Goal: Task Accomplishment & Management: Manage account settings

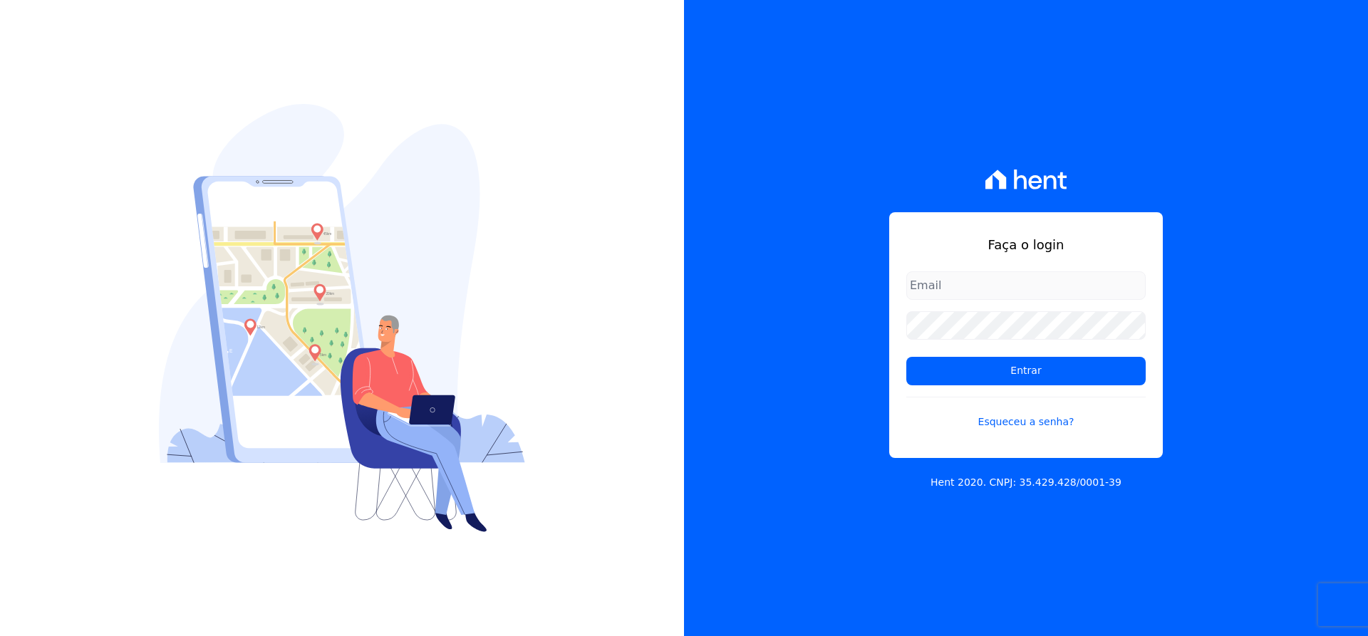
click at [968, 270] on div "Faça o login Entrar Esqueceu a senha?" at bounding box center [1026, 335] width 274 height 246
click at [982, 290] on input "email" at bounding box center [1025, 285] width 239 height 28
type input "matheaus@celinaguimaraes.com.br"
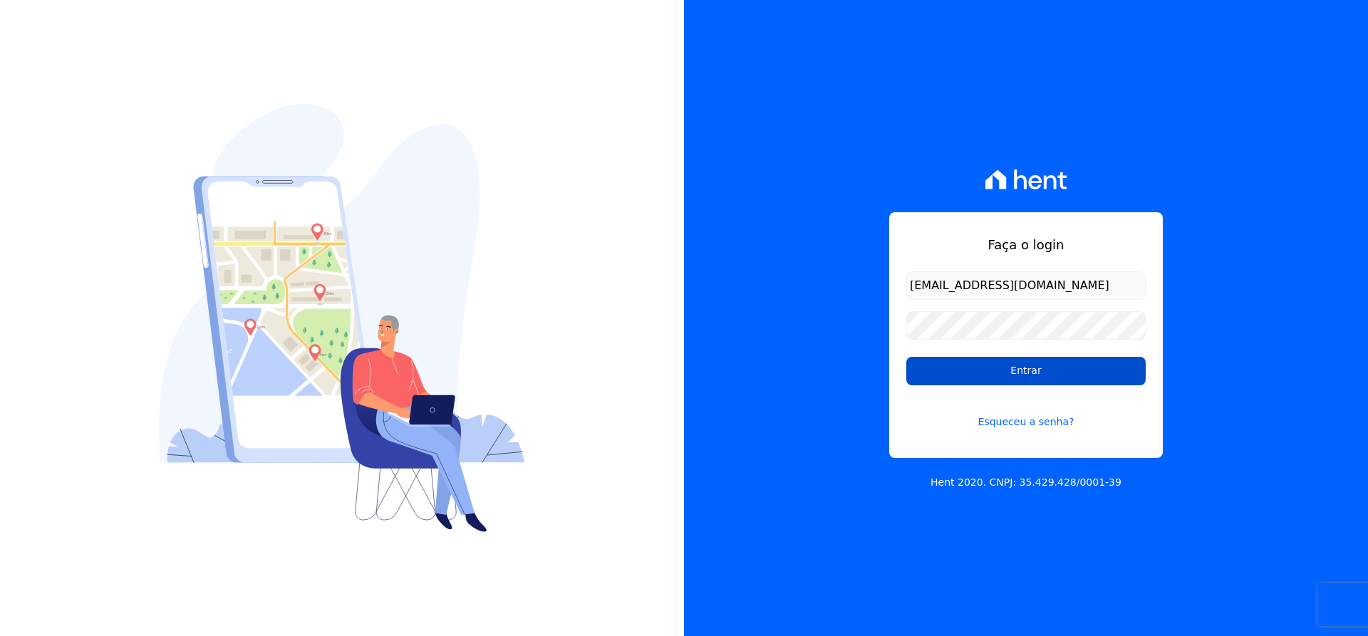
click at [1015, 369] on input "Entrar" at bounding box center [1025, 371] width 239 height 28
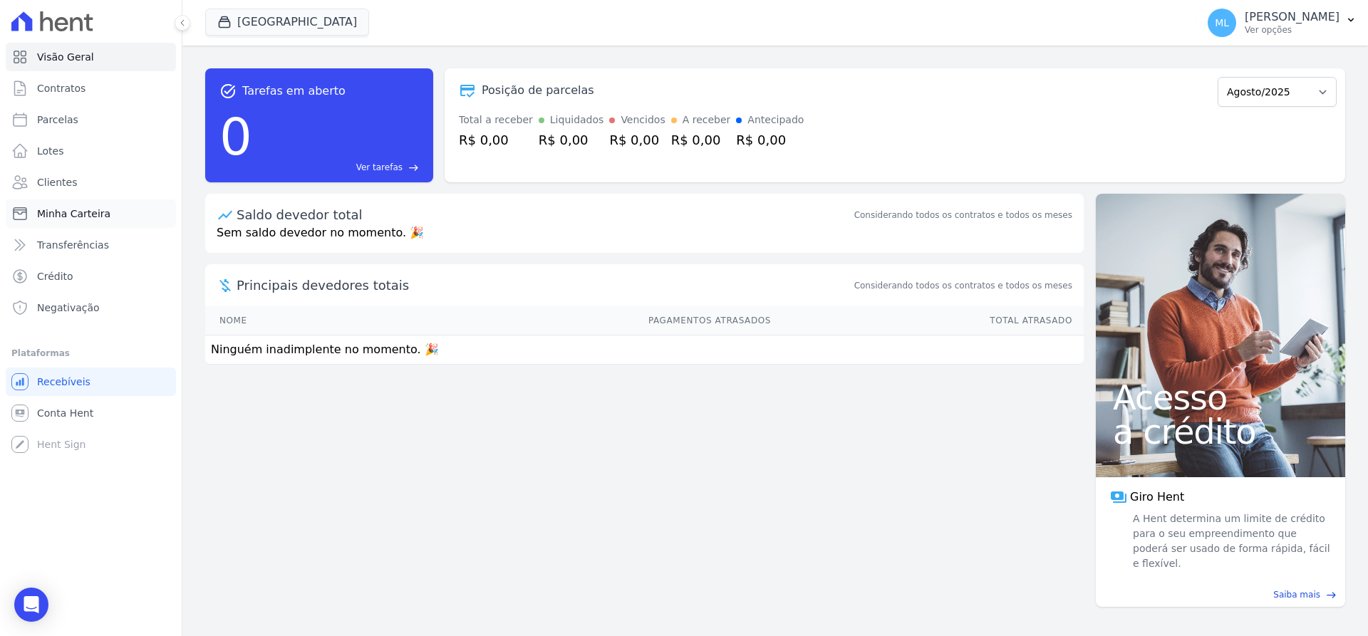
click at [120, 212] on link "Minha Carteira" at bounding box center [91, 213] width 170 height 28
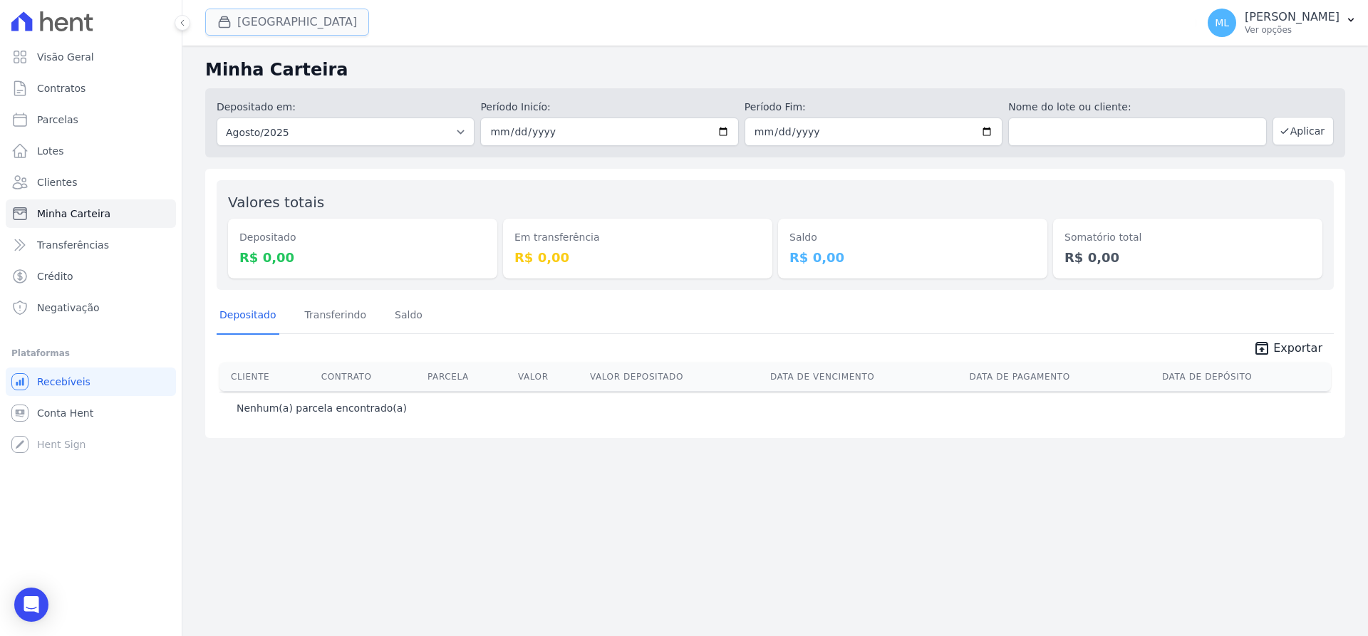
click at [285, 26] on button "[GEOGRAPHIC_DATA]" at bounding box center [287, 22] width 164 height 27
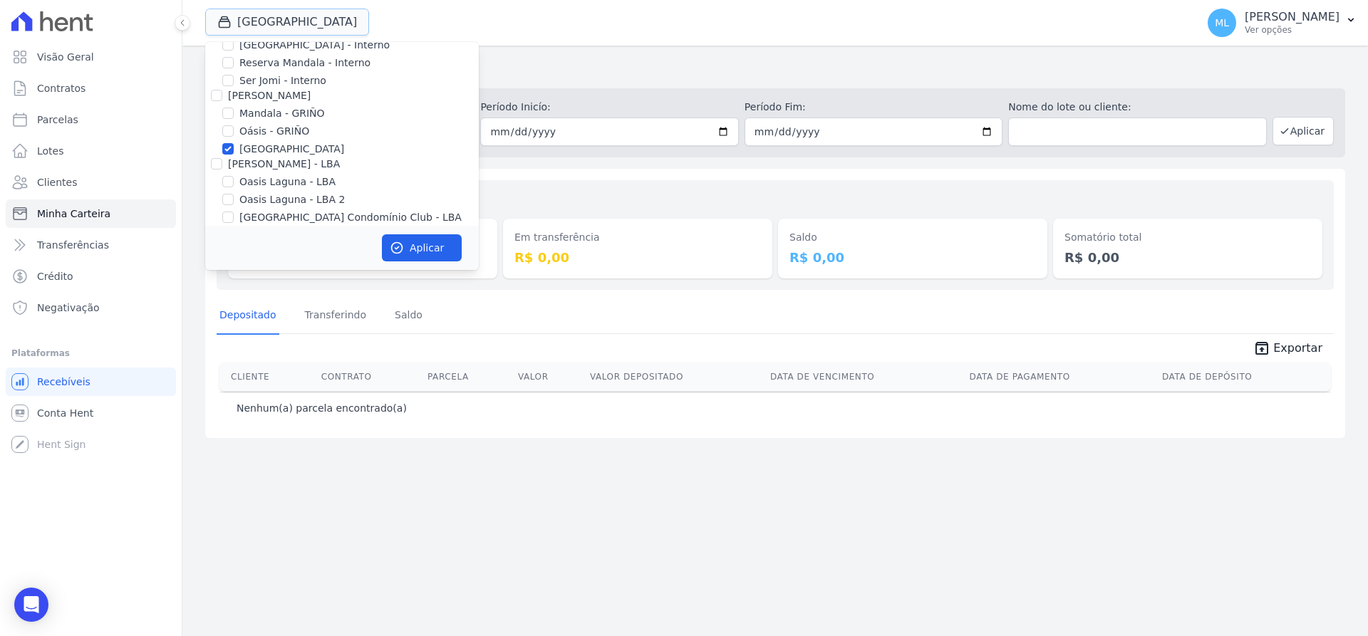
scroll to position [113, 0]
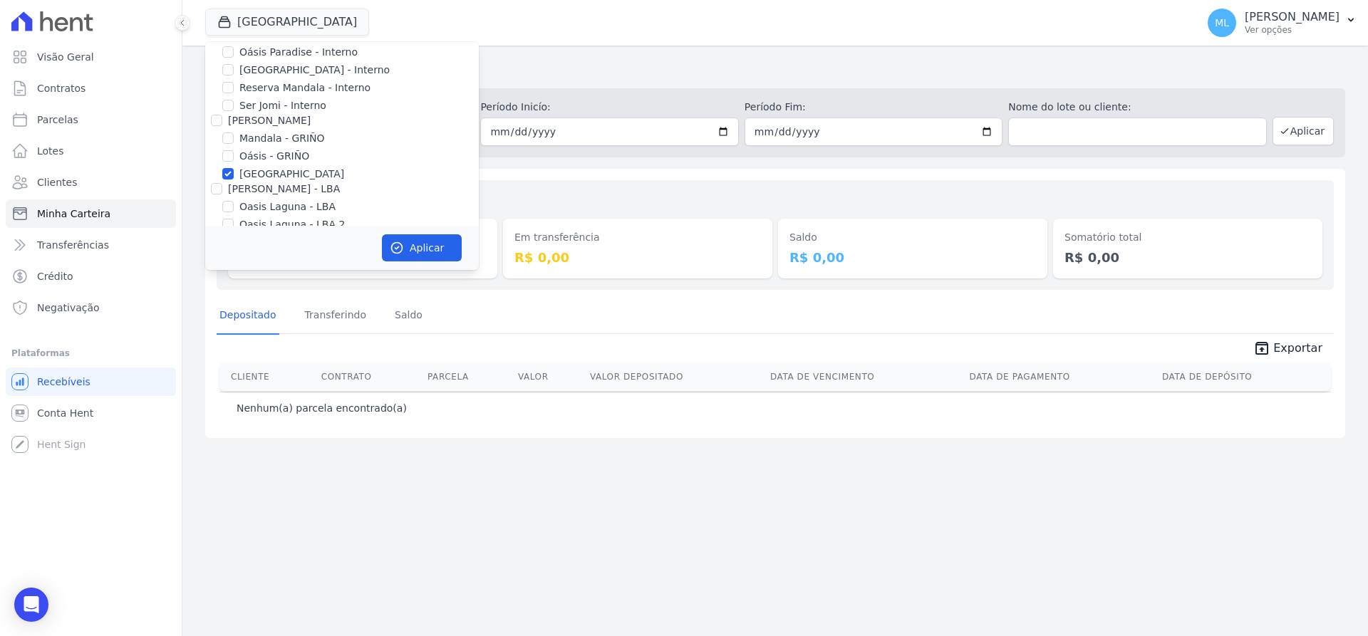
click at [280, 178] on label "[GEOGRAPHIC_DATA]" at bounding box center [291, 174] width 105 height 15
click at [234, 178] on input "[GEOGRAPHIC_DATA]" at bounding box center [227, 173] width 11 height 11
checkbox input "false"
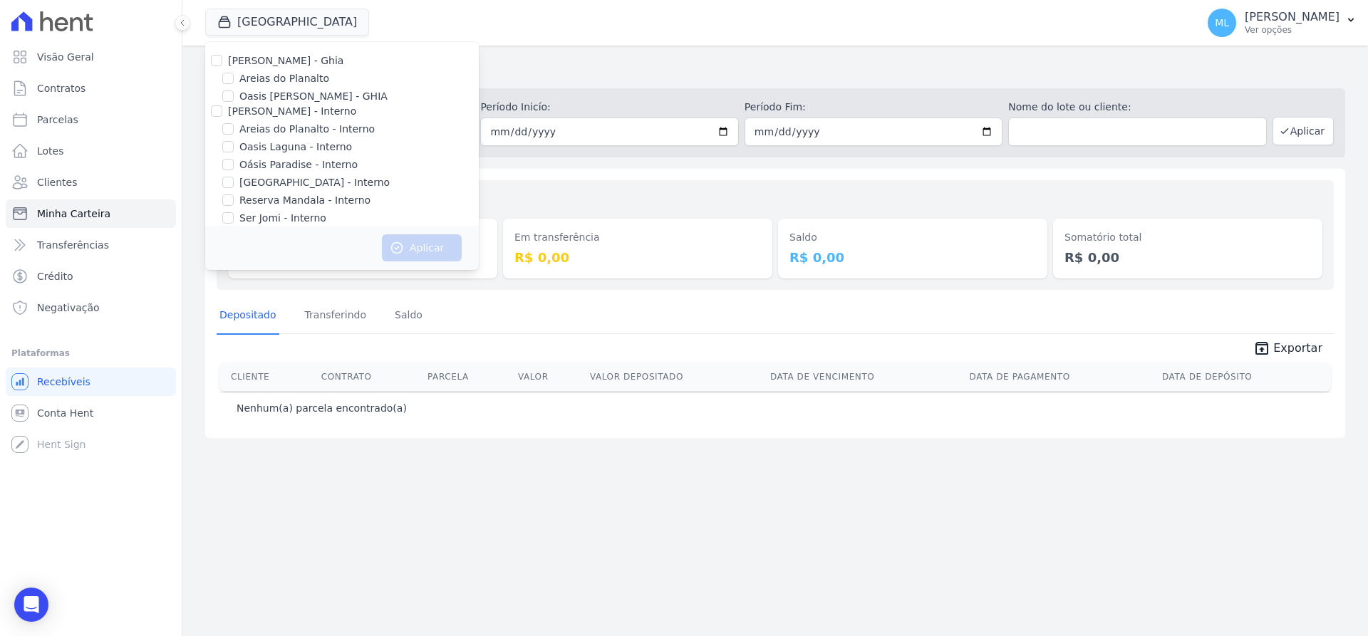
click at [288, 76] on label "Areias do Planalto" at bounding box center [284, 78] width 90 height 15
click at [234, 76] on input "Areias do Planalto" at bounding box center [227, 78] width 11 height 11
checkbox input "true"
click at [419, 245] on button "Aplicar" at bounding box center [422, 247] width 80 height 27
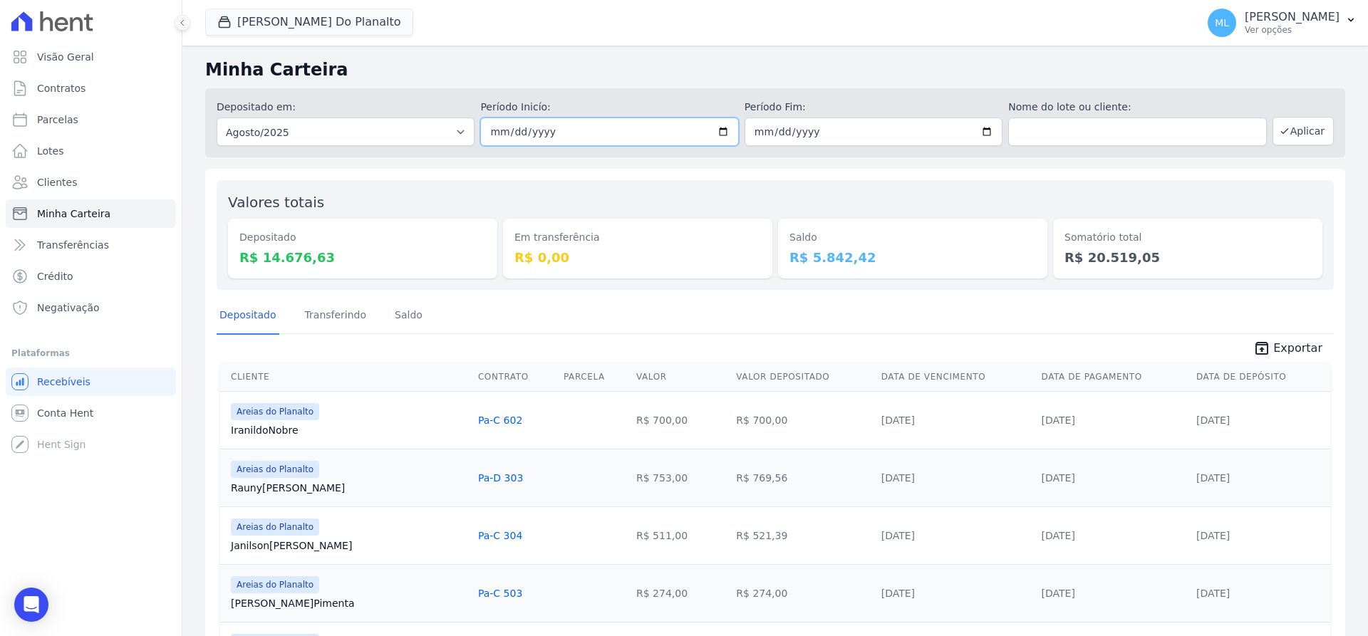
click at [717, 132] on input "[DATE]" at bounding box center [609, 132] width 258 height 28
type input "[DATE]"
click at [992, 135] on input "[DATE]" at bounding box center [873, 132] width 258 height 28
click at [986, 129] on input "[DATE]" at bounding box center [873, 132] width 258 height 28
type input "[DATE]"
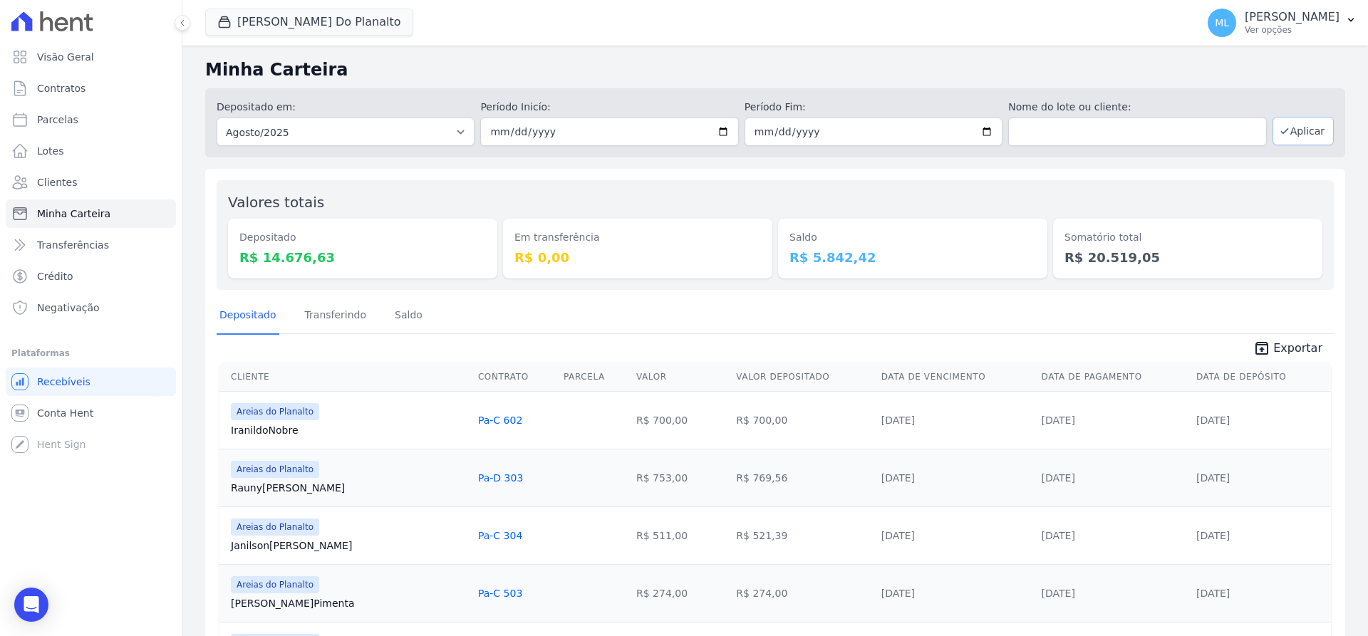
click at [1295, 132] on button "Aplicar" at bounding box center [1302, 131] width 61 height 28
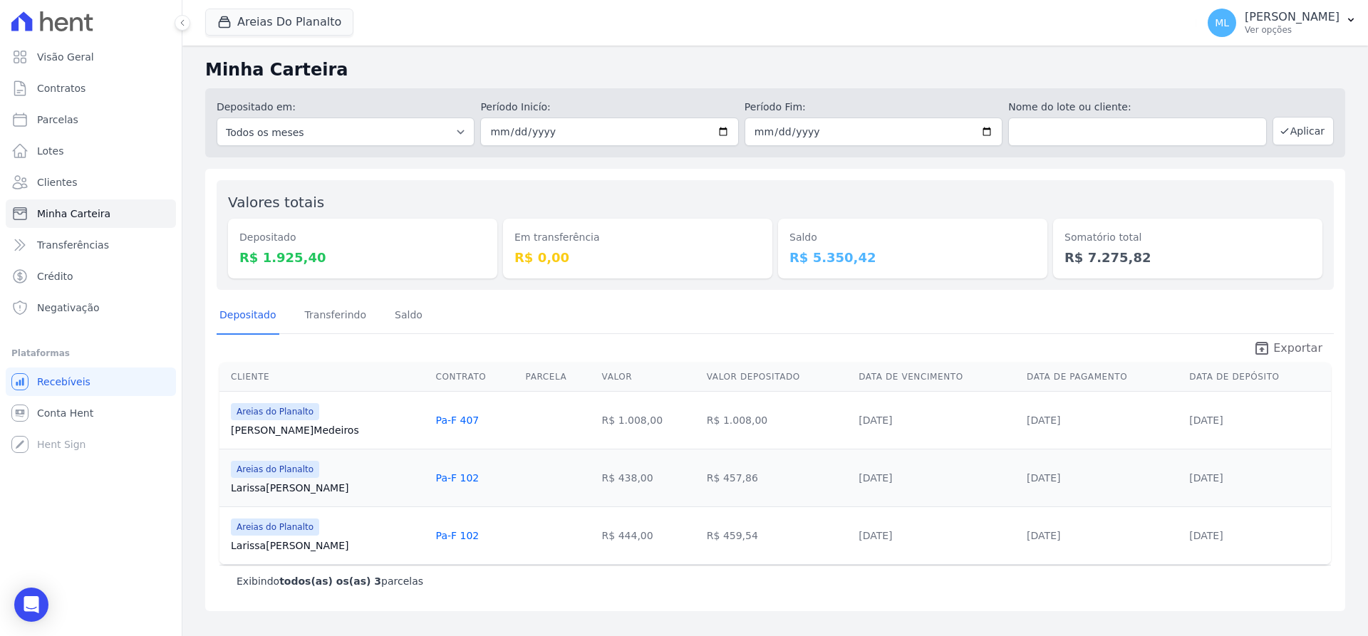
click at [1279, 344] on link "unarchive Exportar" at bounding box center [1288, 350] width 92 height 20
drag, startPoint x: 307, startPoint y: 17, endPoint x: 291, endPoint y: 64, distance: 49.6
click at [307, 17] on button "[PERSON_NAME] Do Planalto" at bounding box center [279, 22] width 148 height 27
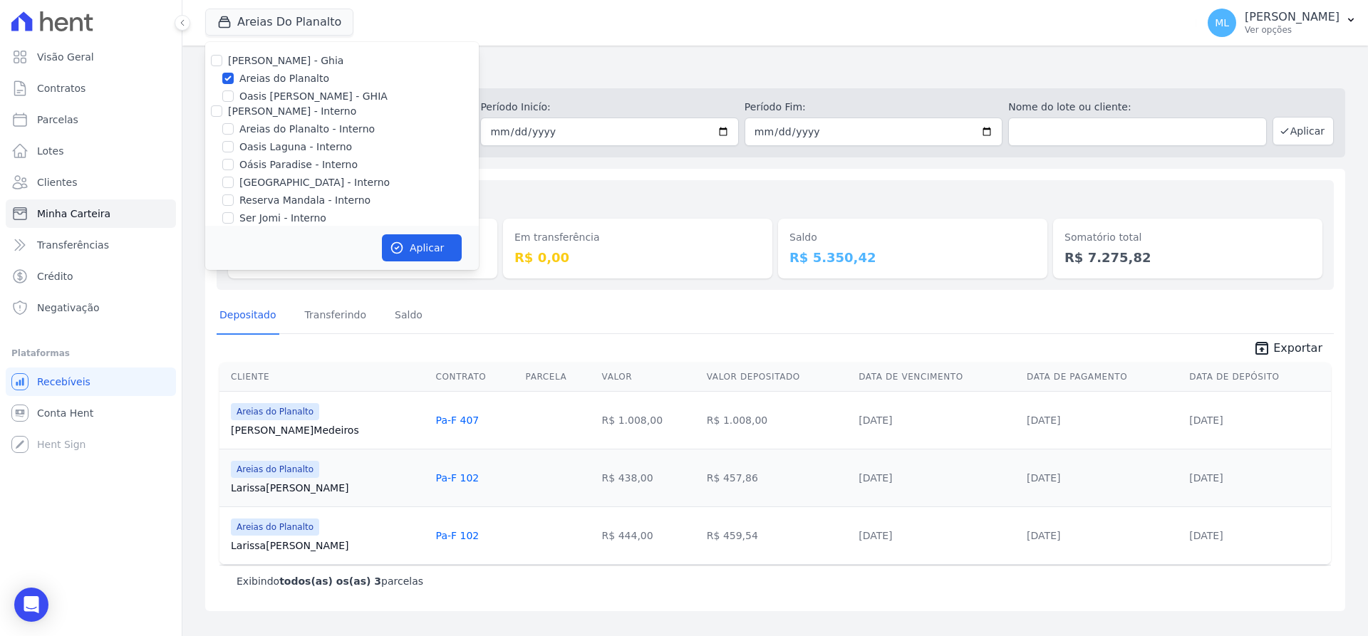
click at [261, 77] on label "Areias do Planalto" at bounding box center [284, 78] width 90 height 15
click at [234, 77] on input "Areias do Planalto" at bounding box center [227, 78] width 11 height 11
checkbox input "false"
click at [263, 129] on label "Areias do Planalto - Interno" at bounding box center [306, 129] width 135 height 15
click at [234, 129] on input "Areias do Planalto - Interno" at bounding box center [227, 128] width 11 height 11
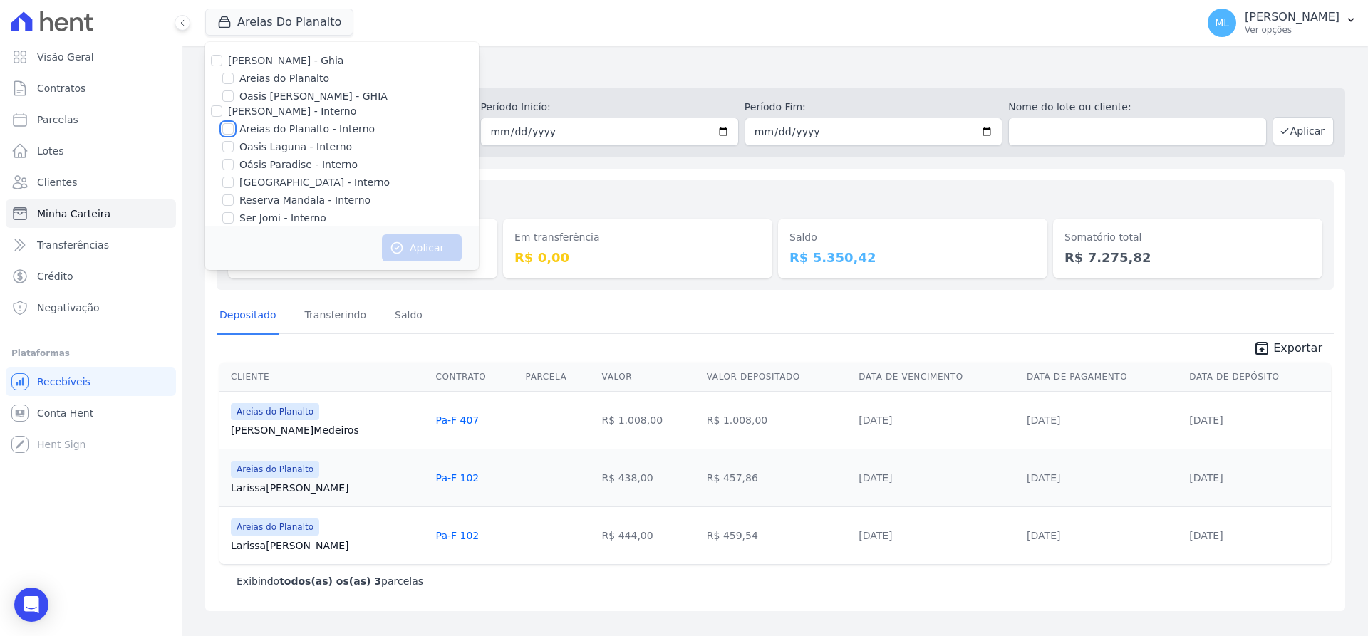
checkbox input "true"
click at [271, 183] on label "[GEOGRAPHIC_DATA] - Interno" at bounding box center [314, 182] width 150 height 15
click at [234, 183] on input "[GEOGRAPHIC_DATA] - Interno" at bounding box center [227, 182] width 11 height 11
checkbox input "true"
click at [432, 239] on button "Aplicar" at bounding box center [422, 247] width 80 height 27
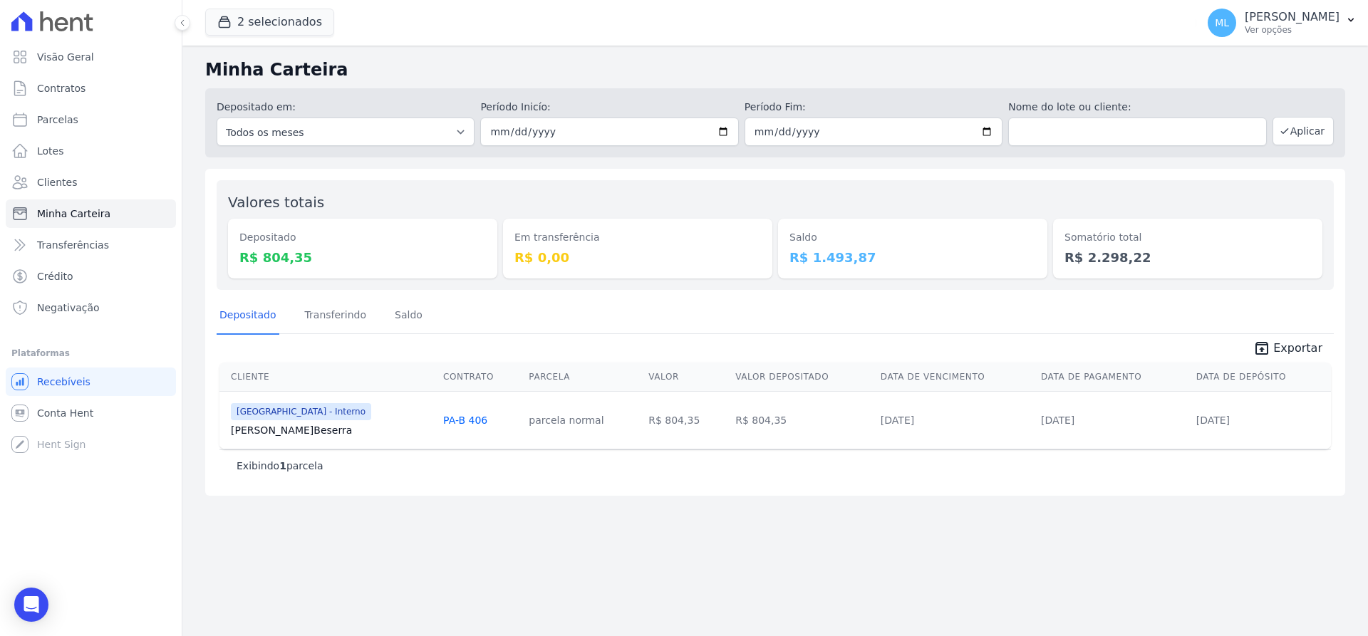
click at [1274, 337] on span "unarchive Exportar" at bounding box center [775, 347] width 1117 height 26
click at [1279, 348] on link "unarchive Exportar" at bounding box center [1288, 350] width 92 height 20
click at [286, 16] on button "2 selecionados" at bounding box center [269, 22] width 129 height 27
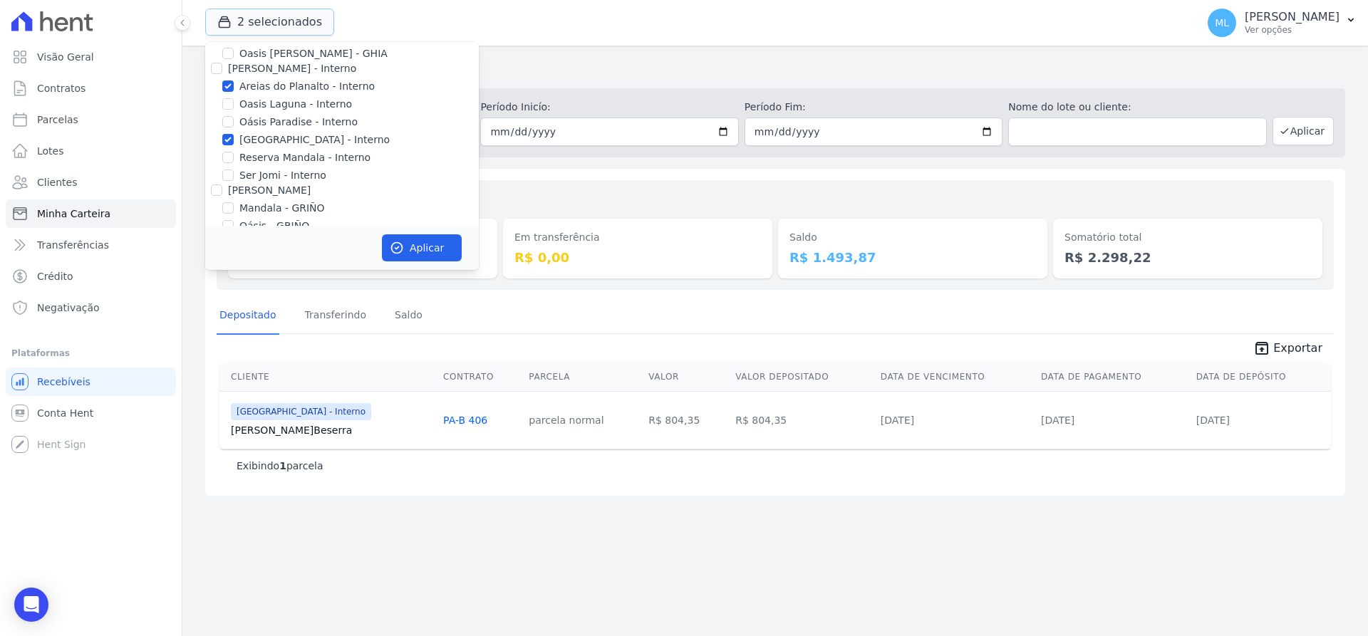
scroll to position [41, 0]
click at [256, 88] on label "Areias do Planalto - Interno" at bounding box center [306, 87] width 135 height 15
click at [253, 140] on label "[GEOGRAPHIC_DATA] - Interno" at bounding box center [314, 141] width 150 height 15
click at [234, 140] on input "[GEOGRAPHIC_DATA] - Interno" at bounding box center [227, 140] width 11 height 11
checkbox input "false"
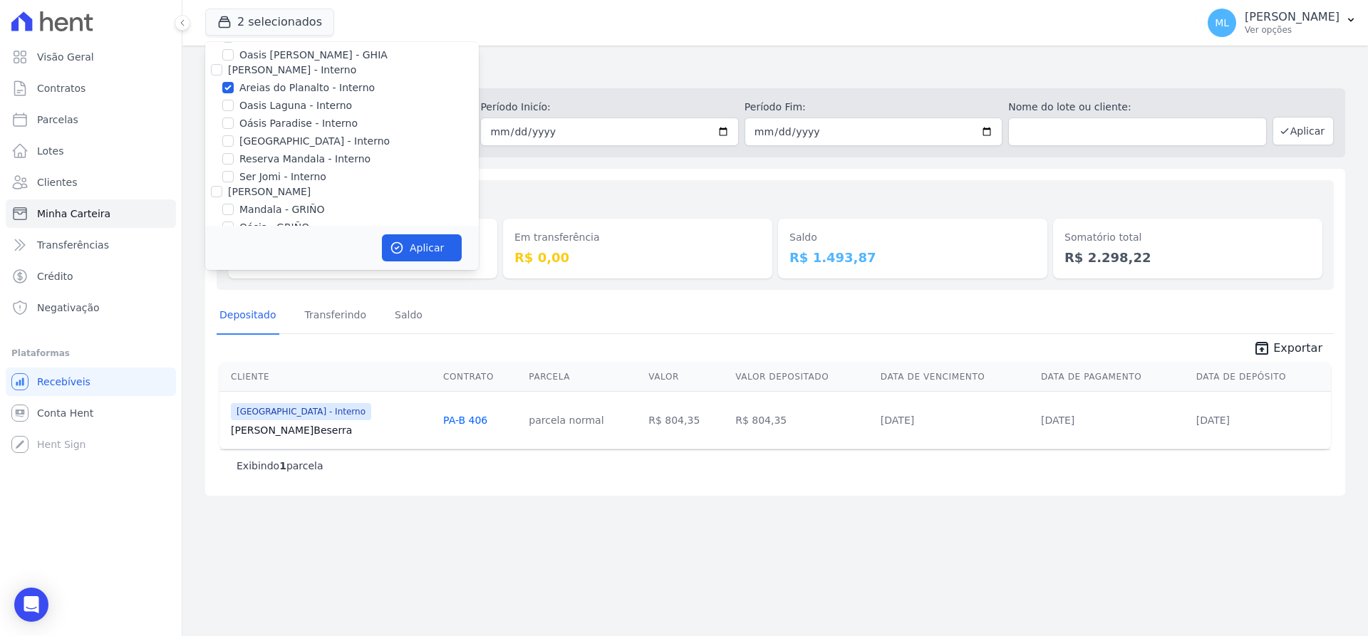
click at [249, 89] on label "Areias do Planalto - Interno" at bounding box center [306, 87] width 135 height 15
click at [234, 89] on input "Areias do Planalto - Interno" at bounding box center [227, 87] width 11 height 11
checkbox input "false"
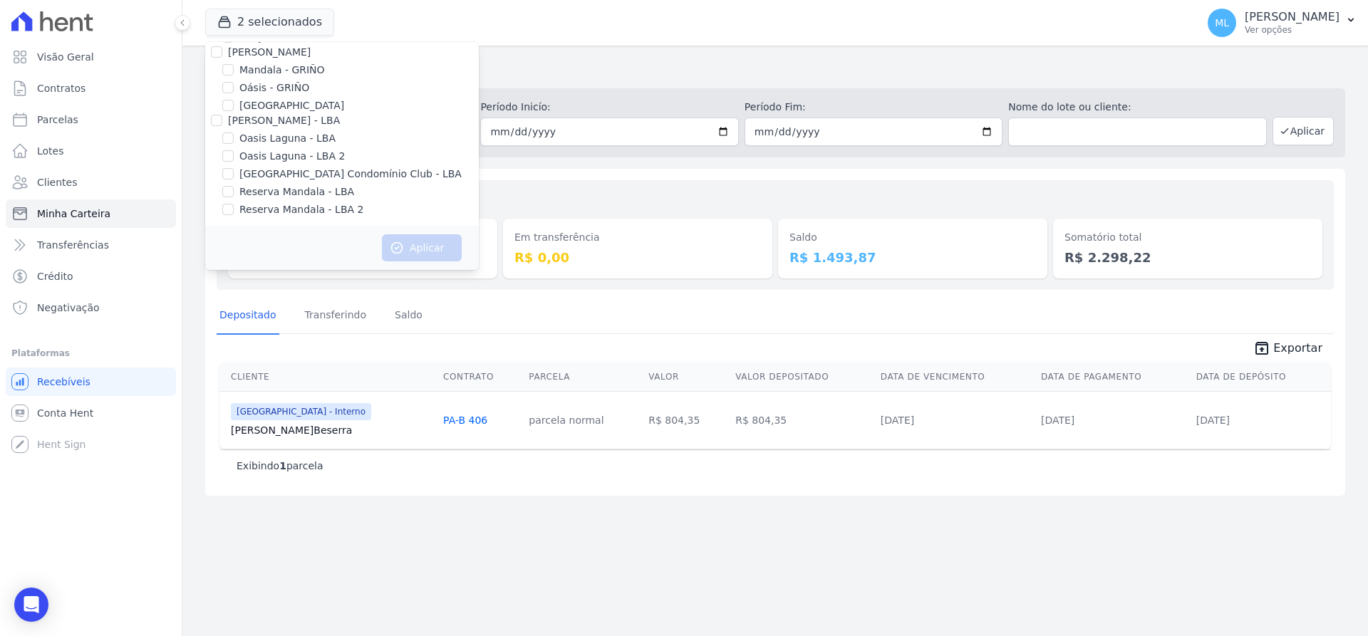
scroll to position [184, 0]
click at [269, 103] on label "[GEOGRAPHIC_DATA]" at bounding box center [291, 102] width 105 height 15
click at [234, 103] on input "[GEOGRAPHIC_DATA]" at bounding box center [227, 102] width 11 height 11
checkbox input "true"
click at [416, 238] on button "Aplicar" at bounding box center [422, 247] width 80 height 27
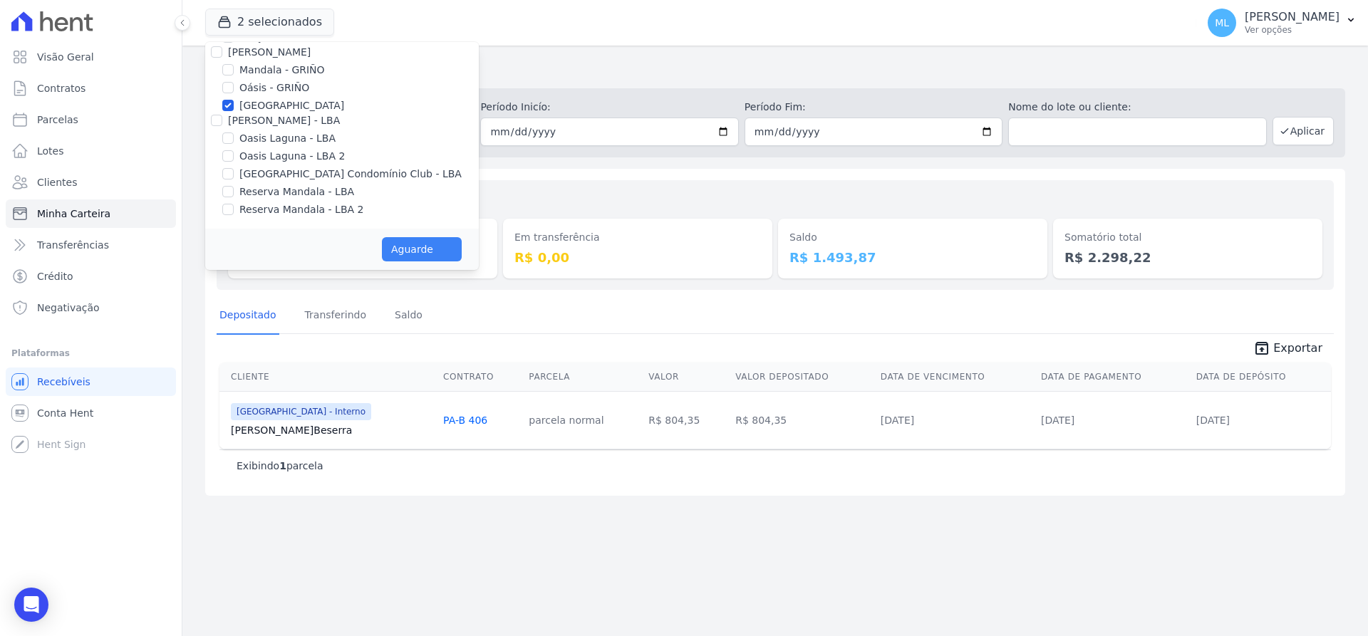
scroll to position [181, 0]
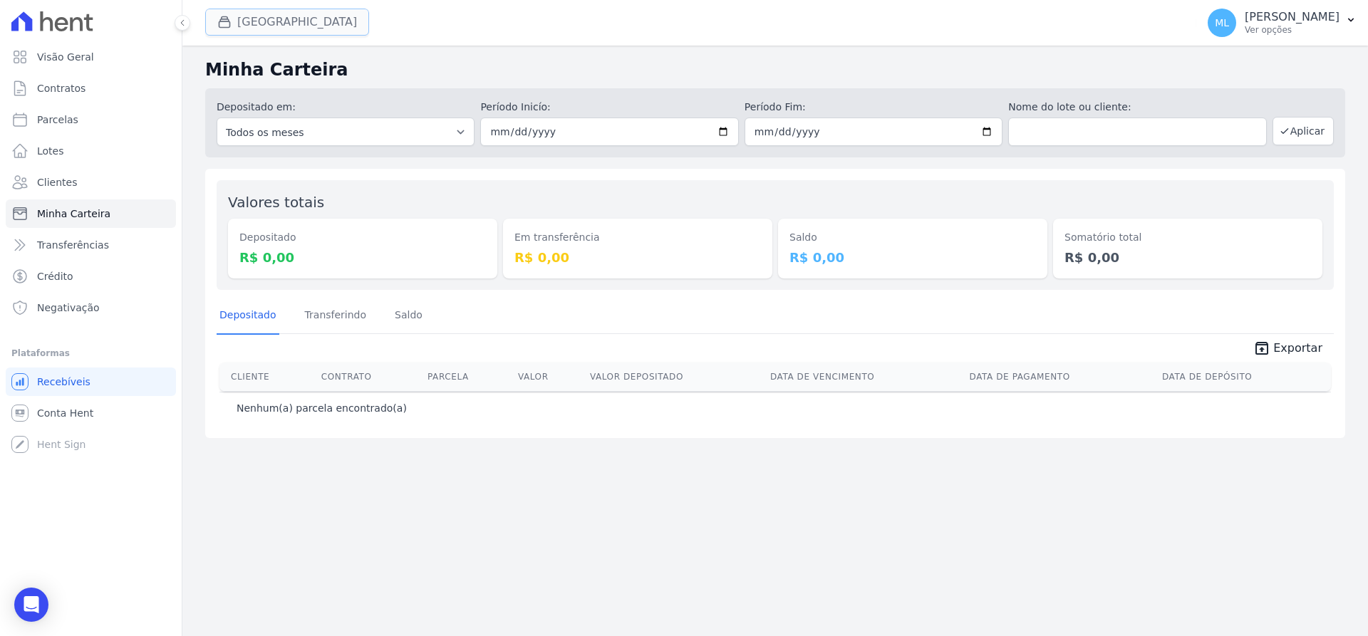
click at [289, 18] on button "[GEOGRAPHIC_DATA]" at bounding box center [287, 22] width 164 height 27
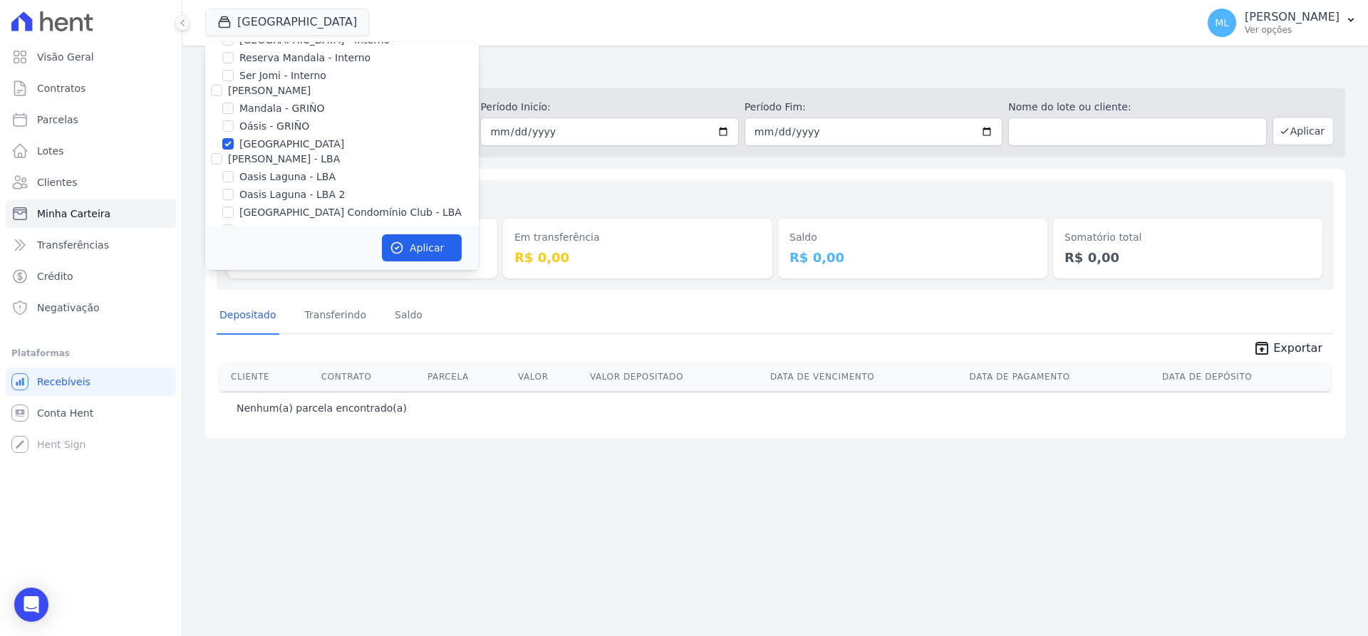
click at [269, 145] on label "[GEOGRAPHIC_DATA]" at bounding box center [291, 144] width 105 height 15
click at [234, 145] on input "[GEOGRAPHIC_DATA]" at bounding box center [227, 143] width 11 height 11
checkbox input "false"
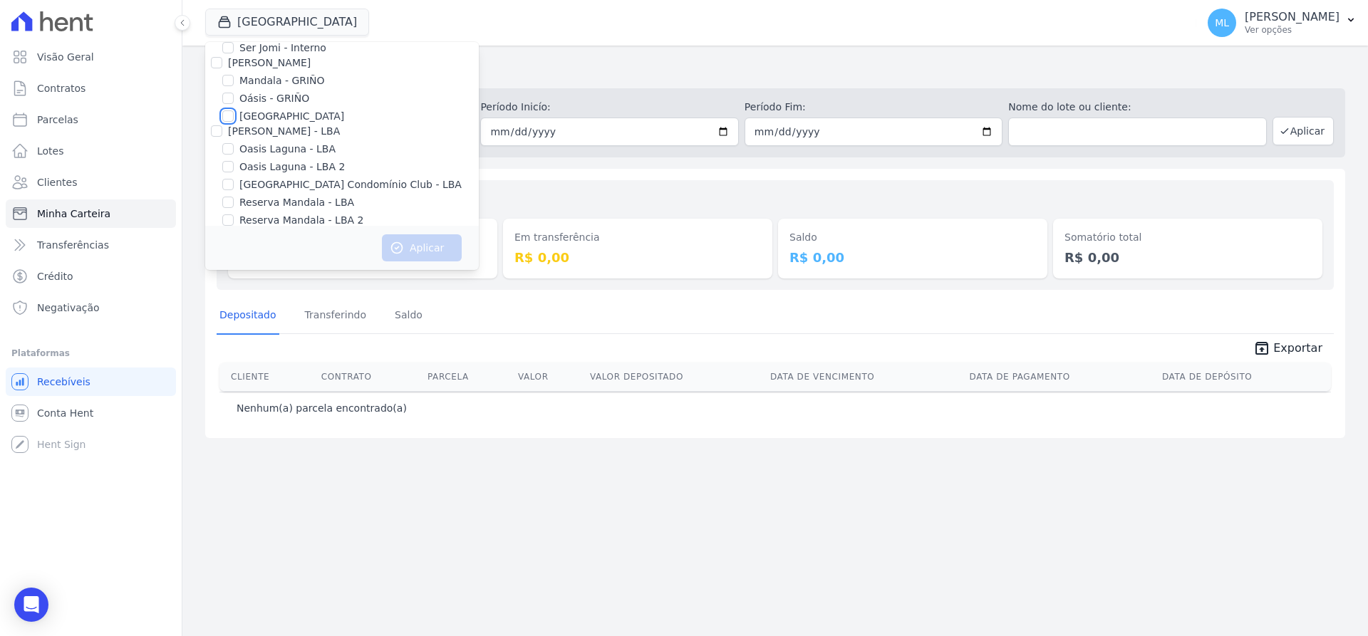
scroll to position [184, 0]
click at [279, 167] on label "[GEOGRAPHIC_DATA] Condomínio Club - LBA" at bounding box center [350, 171] width 222 height 15
click at [234, 167] on input "[GEOGRAPHIC_DATA] Condomínio Club - LBA" at bounding box center [227, 170] width 11 height 11
checkbox input "true"
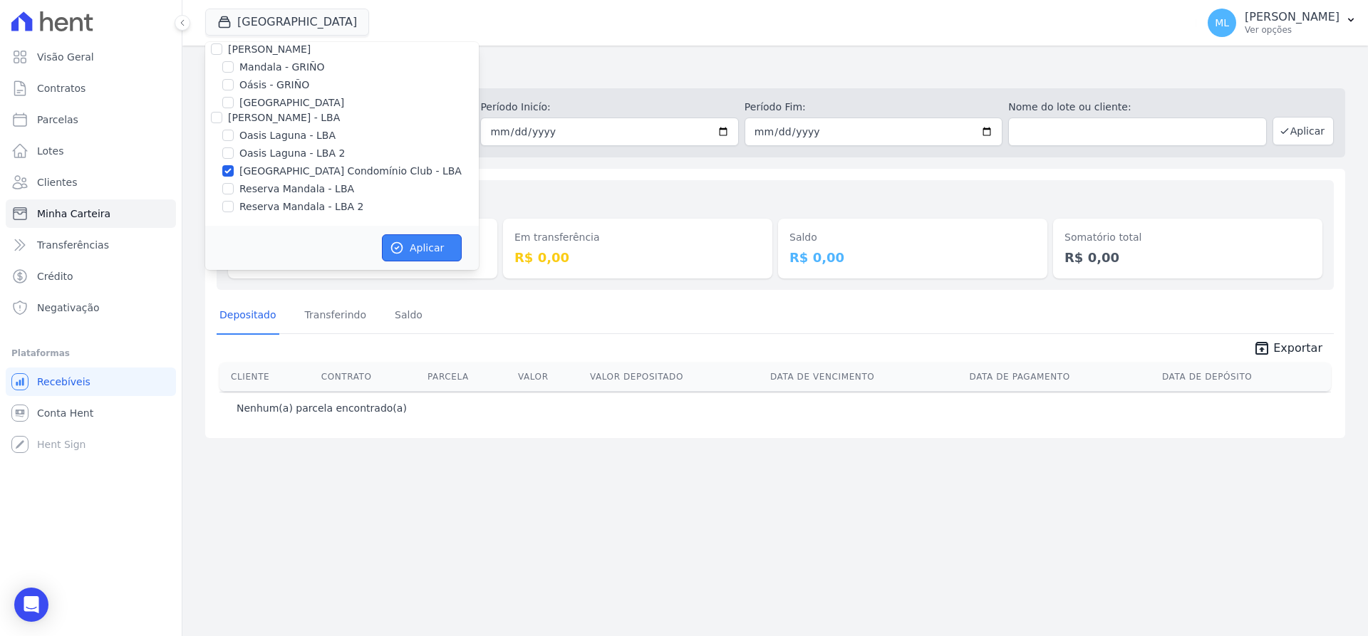
click at [421, 248] on button "Aplicar" at bounding box center [422, 247] width 80 height 27
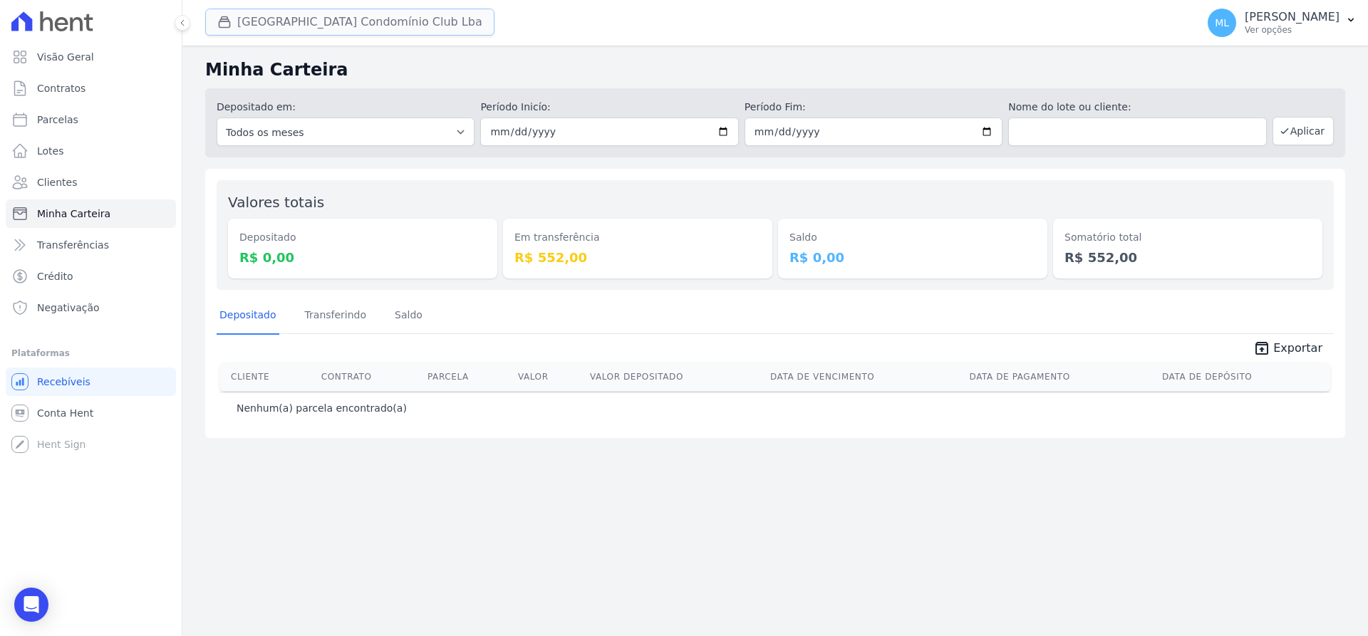
click at [313, 19] on button "Parque Do Planalto Condomínio Club Lba" at bounding box center [349, 22] width 289 height 27
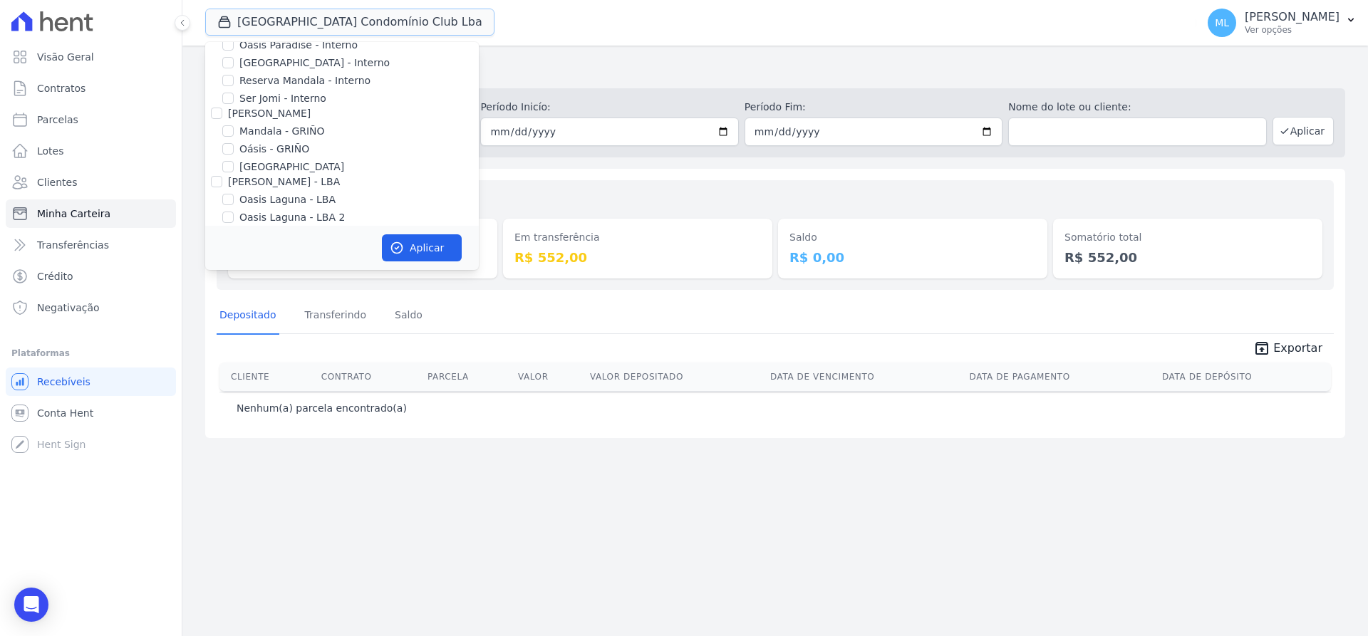
scroll to position [184, 0]
click at [566, 207] on div "Em transferência R$ 552,00" at bounding box center [637, 235] width 269 height 87
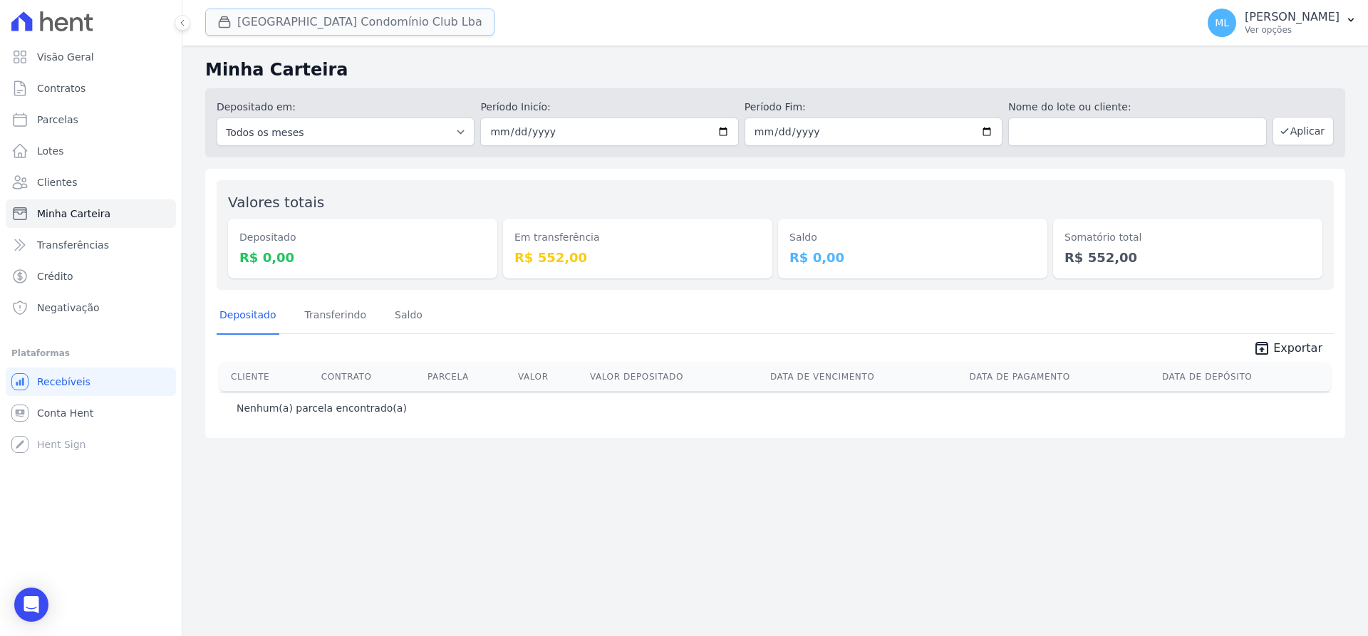
click at [315, 21] on button "Parque Do Planalto Condomínio Club Lba" at bounding box center [349, 22] width 289 height 27
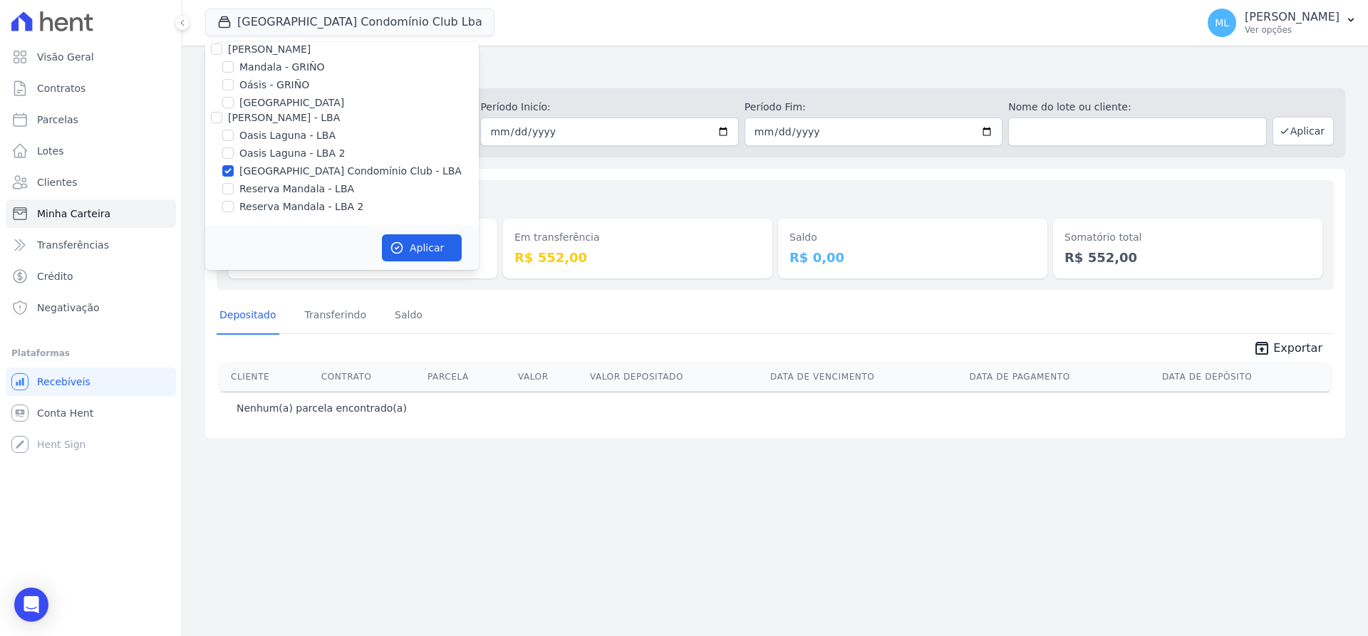
drag, startPoint x: 623, startPoint y: 189, endPoint x: 645, endPoint y: 190, distance: 22.1
click at [627, 187] on div "Valores totais Depositado R$ 0,00 Em transferência R$ 552,00 Saldo R$ 0,00 Soma…" at bounding box center [775, 235] width 1117 height 110
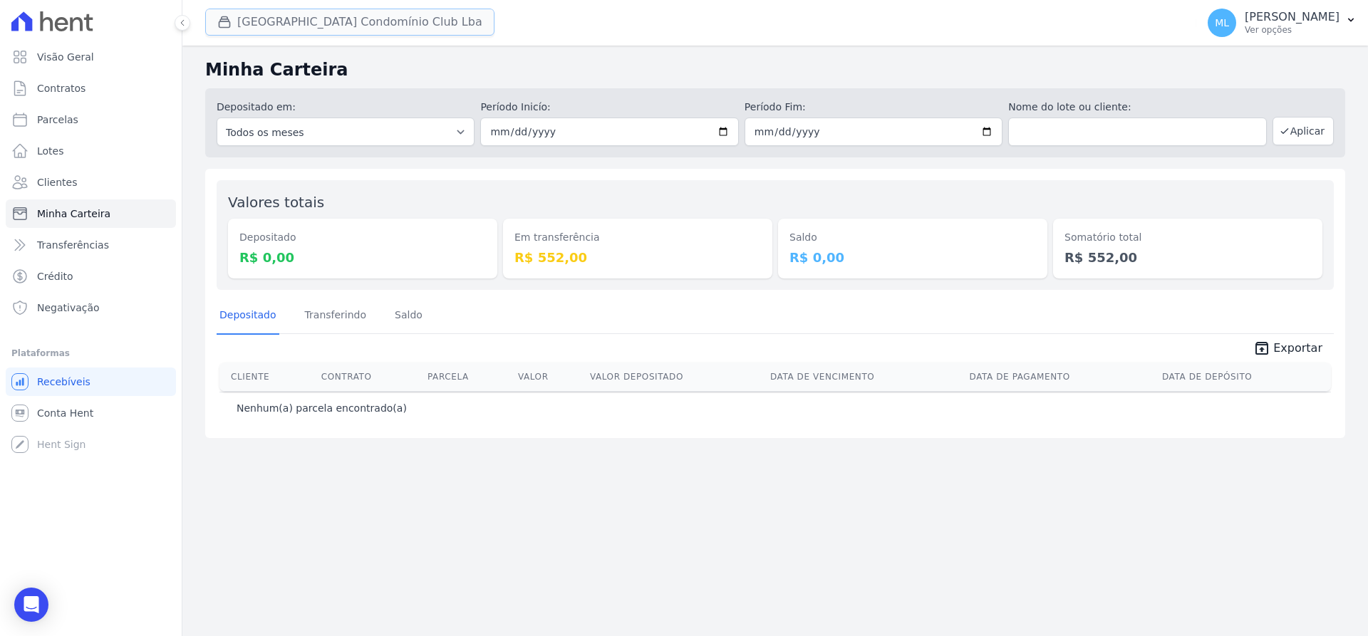
click at [414, 25] on button "Parque Do Planalto Condomínio Club Lba" at bounding box center [349, 22] width 289 height 27
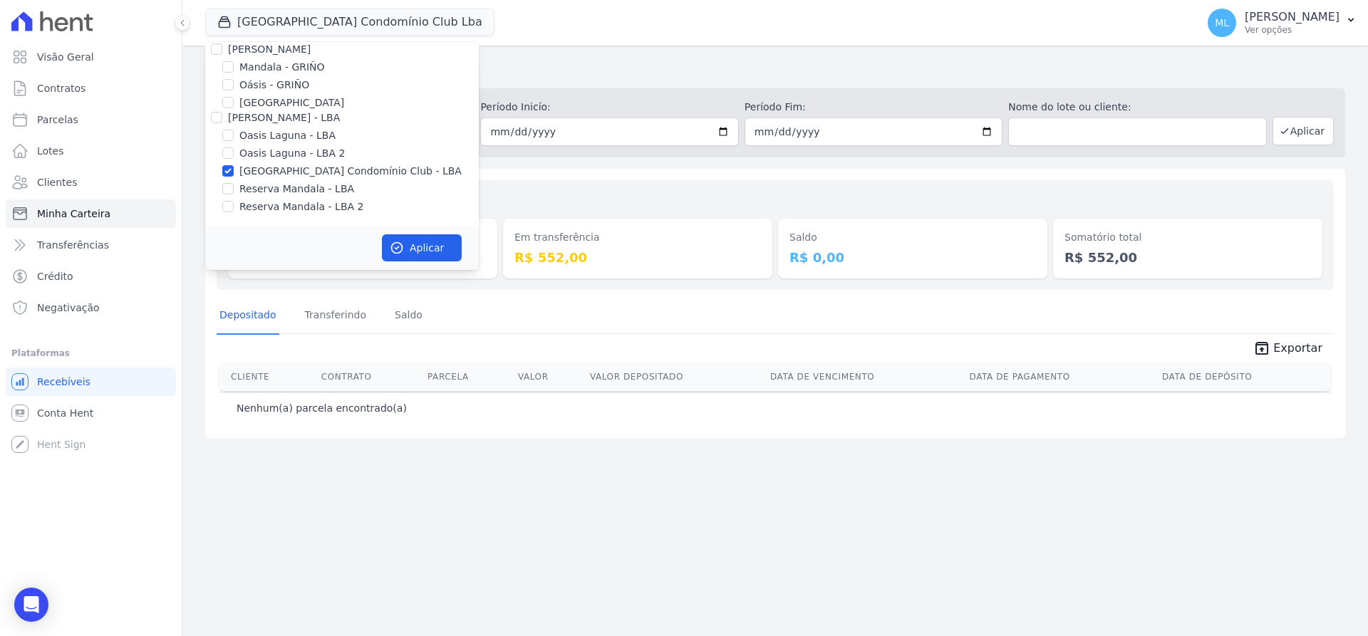
click at [620, 179] on div "Valores totais Depositado R$ 0,00 Em transferência R$ 552,00 Saldo R$ 0,00 Soma…" at bounding box center [775, 303] width 1140 height 269
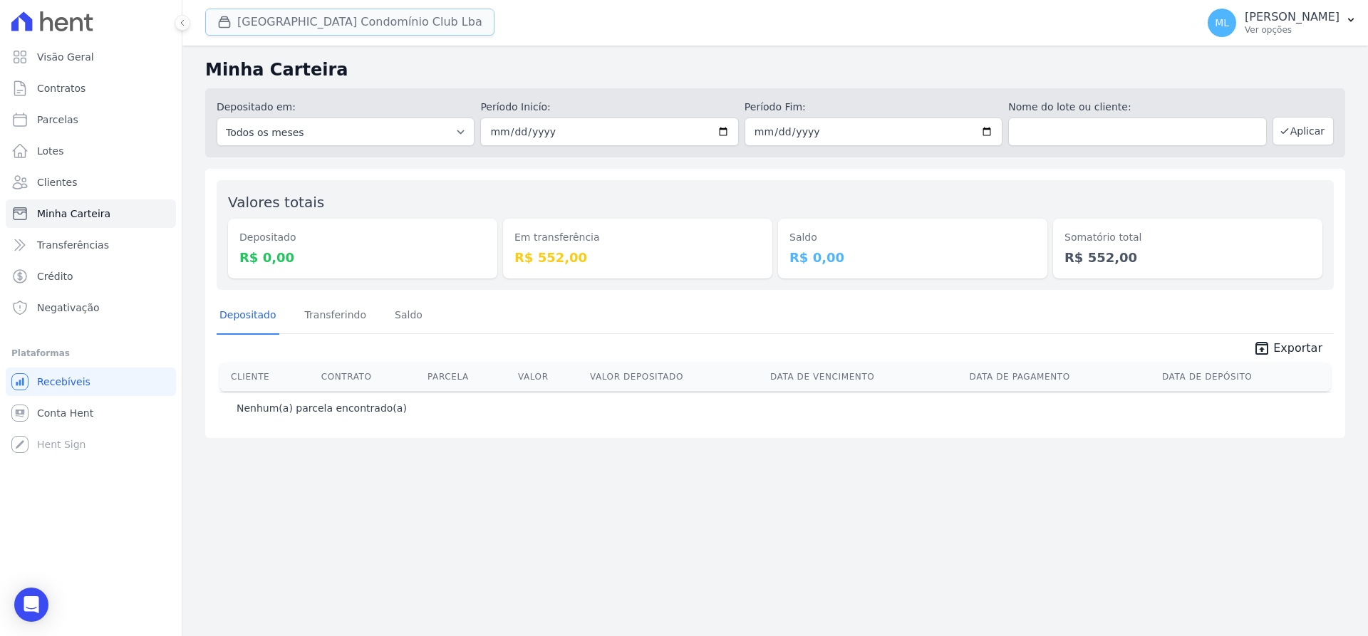
click at [266, 18] on button "Parque Do Planalto Condomínio Club Lba" at bounding box center [349, 22] width 289 height 27
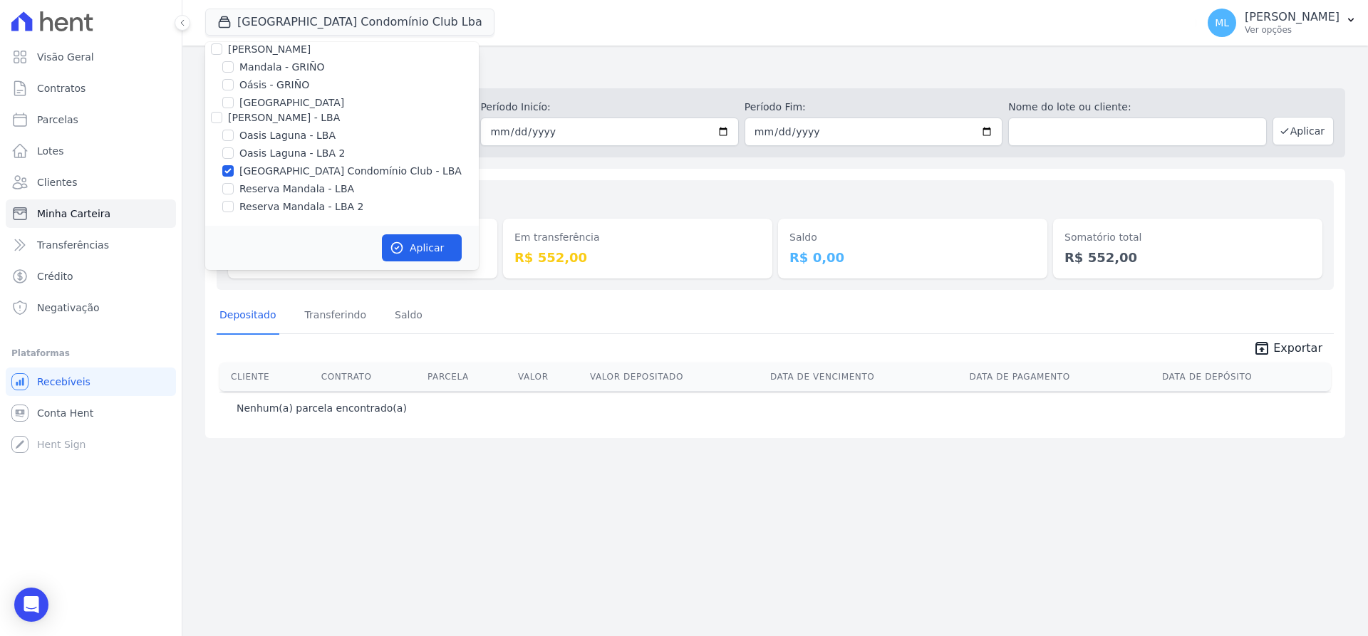
click at [284, 170] on label "[GEOGRAPHIC_DATA] Condomínio Club - LBA" at bounding box center [350, 171] width 222 height 15
click at [234, 170] on input "[GEOGRAPHIC_DATA] Condomínio Club - LBA" at bounding box center [227, 170] width 11 height 11
checkbox input "false"
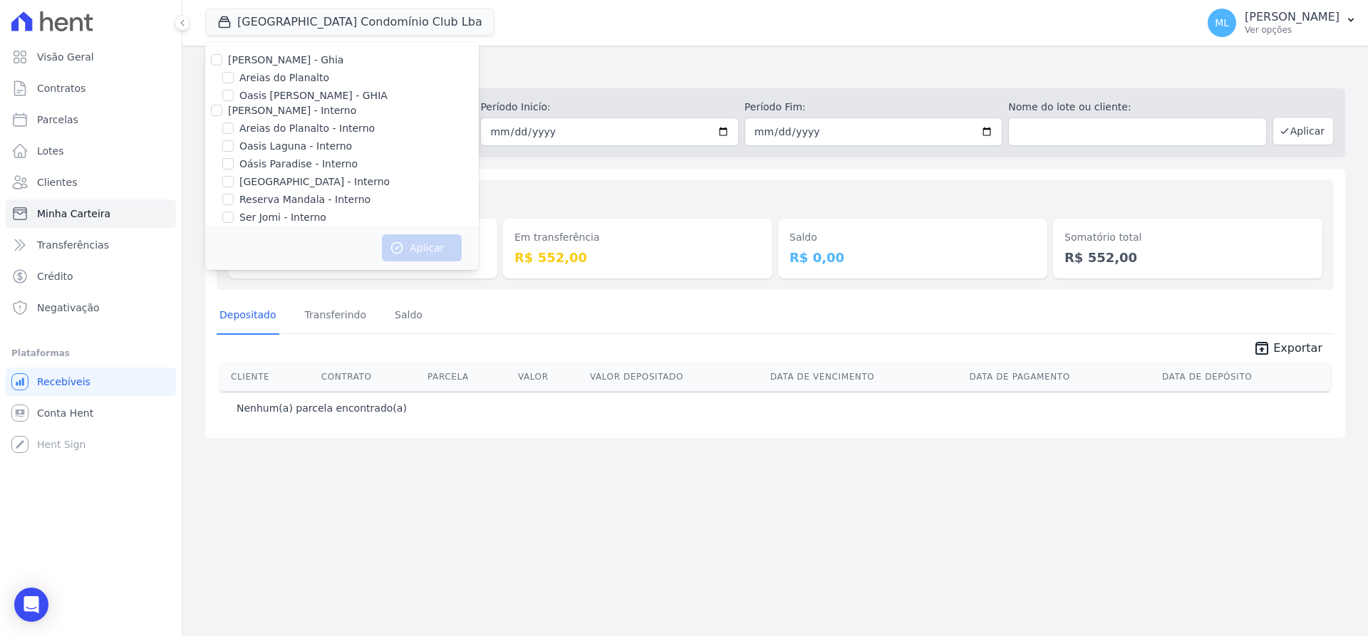
scroll to position [0, 0]
click at [283, 73] on label "Areias do Planalto" at bounding box center [284, 78] width 90 height 15
click at [234, 73] on input "Areias do Planalto" at bounding box center [227, 78] width 11 height 11
checkbox input "true"
click at [420, 236] on button "Aplicar" at bounding box center [422, 247] width 80 height 27
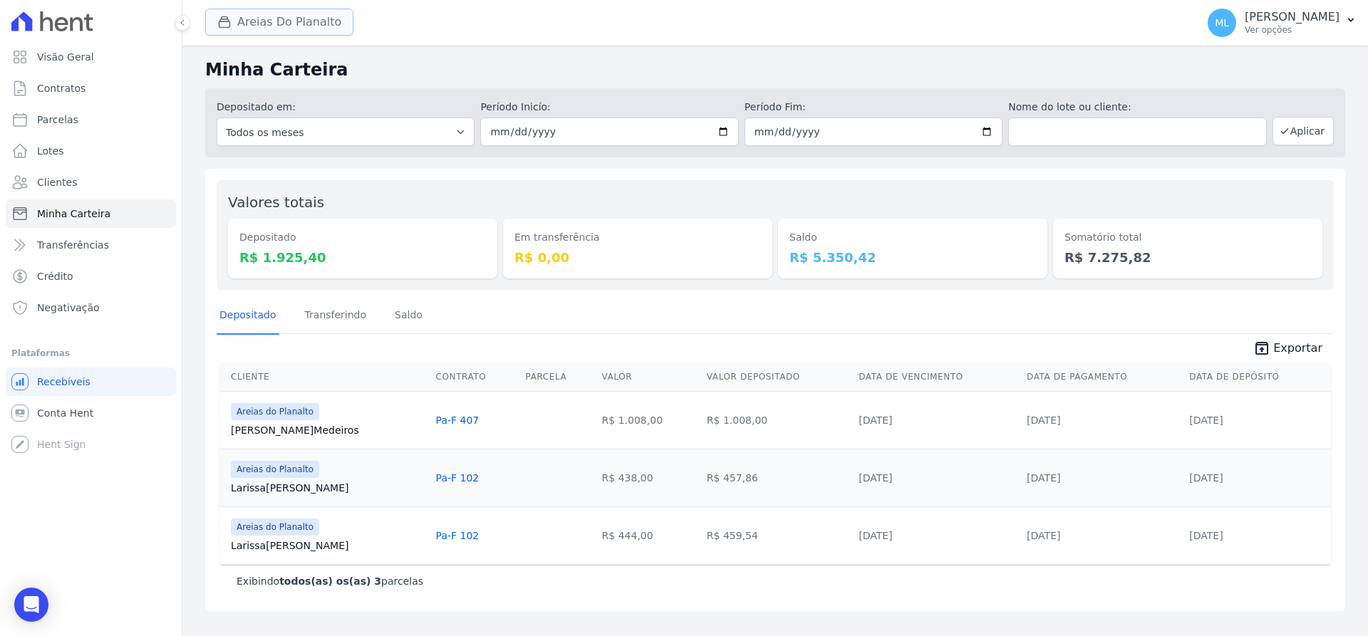
click at [306, 18] on button "[PERSON_NAME] Do Planalto" at bounding box center [279, 22] width 148 height 27
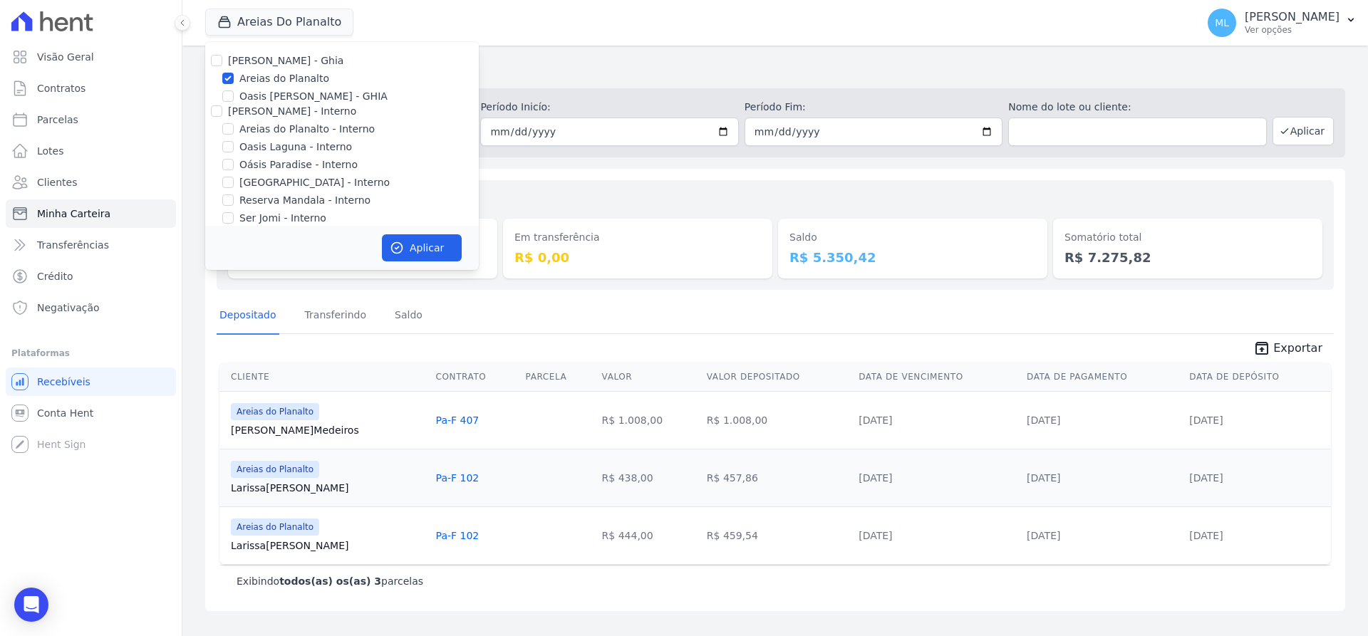
click at [264, 78] on label "Areias do Planalto" at bounding box center [284, 78] width 90 height 15
click at [234, 78] on input "Areias do Planalto" at bounding box center [227, 78] width 11 height 11
checkbox input "false"
click at [264, 128] on label "Areias do Planalto - Interno" at bounding box center [306, 129] width 135 height 15
click at [234, 128] on input "Areias do Planalto - Interno" at bounding box center [227, 128] width 11 height 11
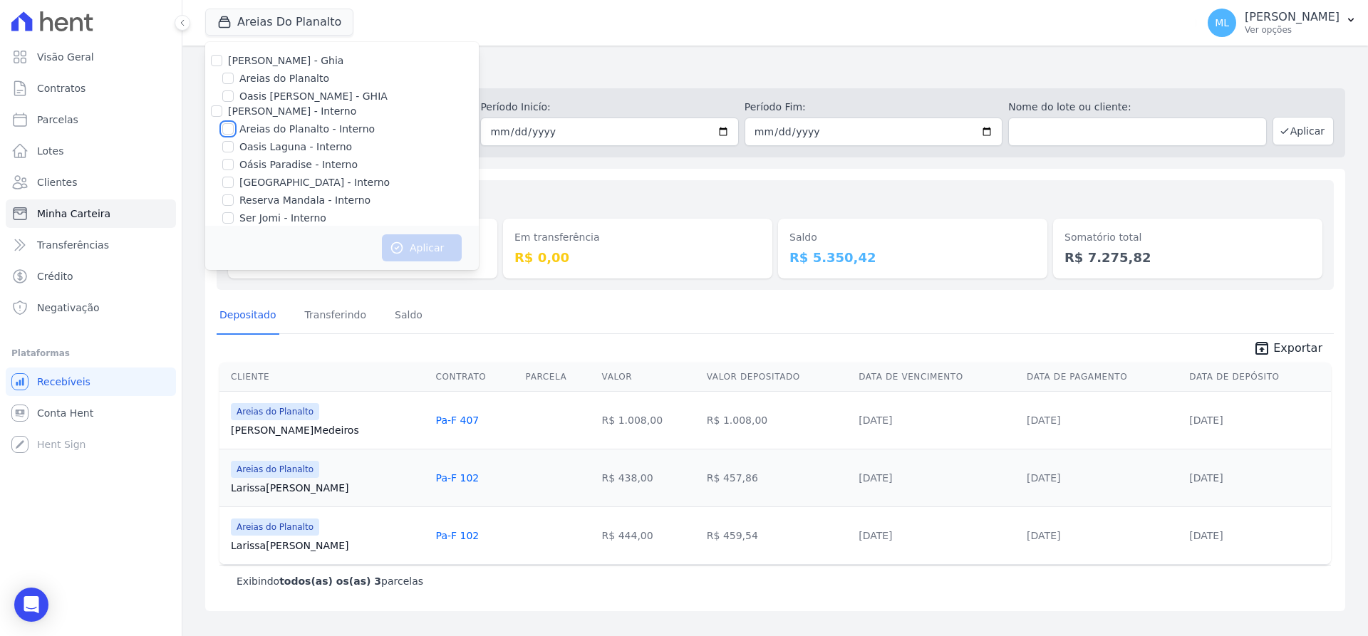
checkbox input "true"
click at [254, 184] on label "[GEOGRAPHIC_DATA] - Interno" at bounding box center [314, 182] width 150 height 15
click at [234, 184] on input "[GEOGRAPHIC_DATA] - Interno" at bounding box center [227, 182] width 11 height 11
checkbox input "true"
click at [421, 241] on button "Aplicar" at bounding box center [422, 247] width 80 height 27
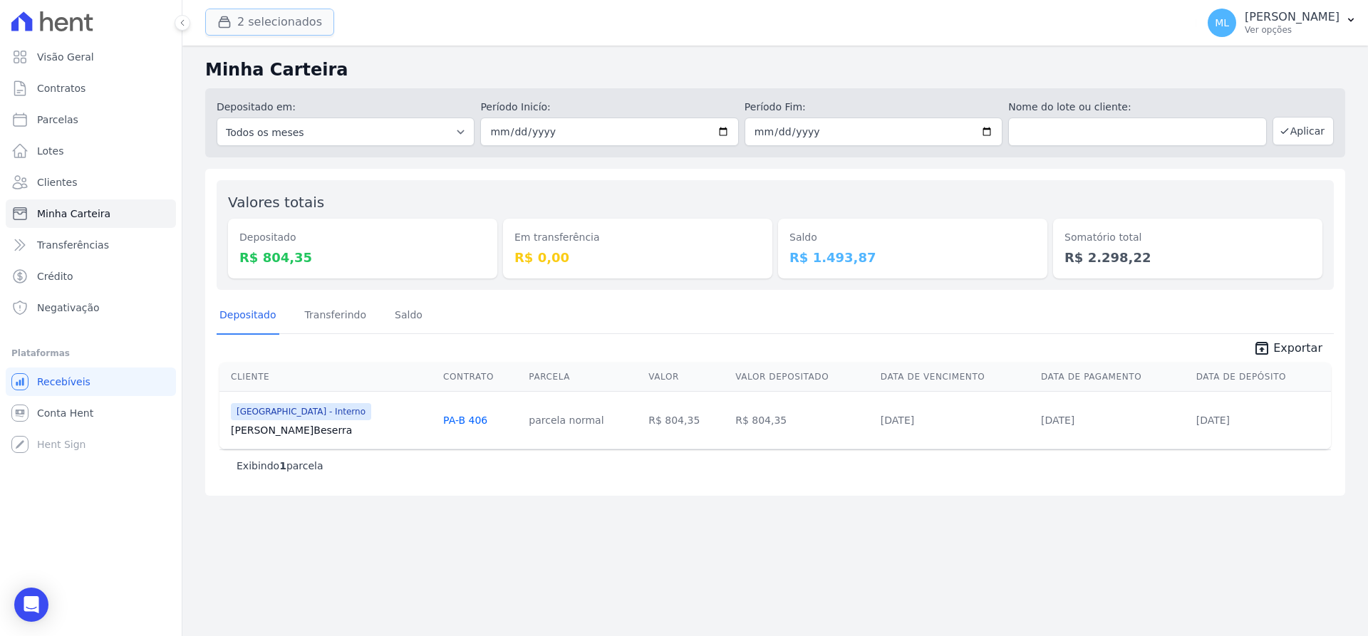
click at [273, 28] on button "2 selecionados" at bounding box center [269, 22] width 129 height 27
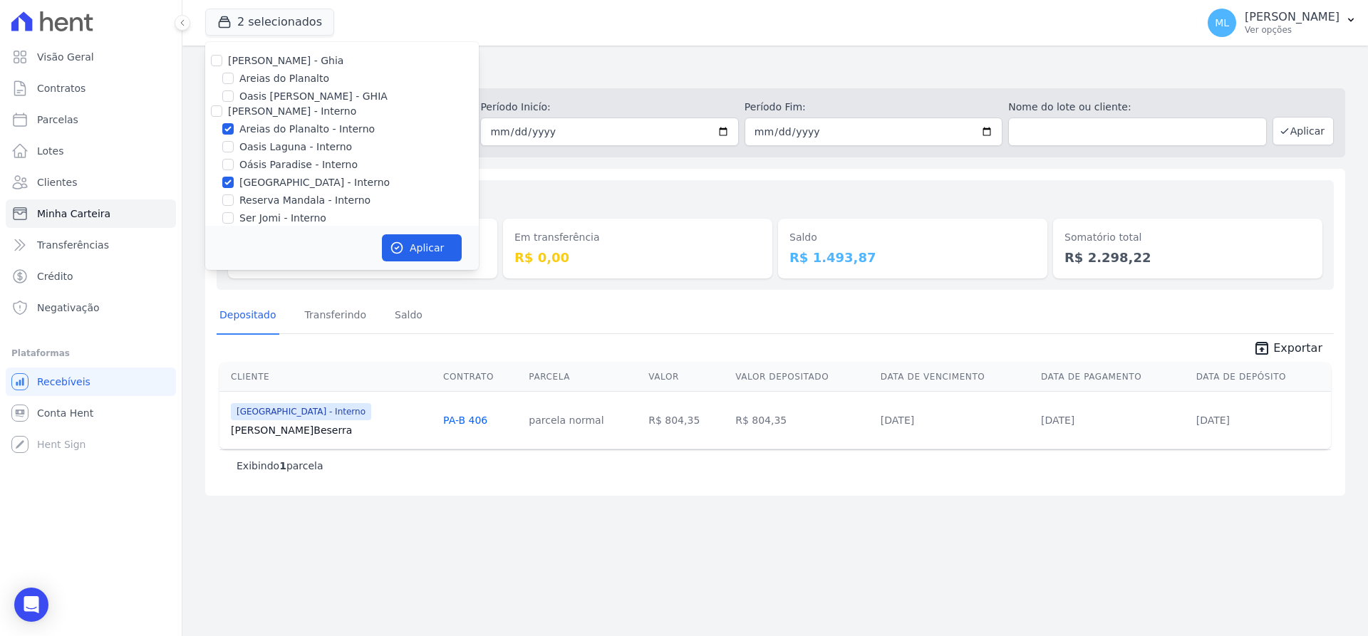
click at [256, 128] on label "Areias do Planalto - Interno" at bounding box center [306, 129] width 135 height 15
click at [234, 128] on input "Areias do Planalto - Interno" at bounding box center [227, 128] width 11 height 11
checkbox input "false"
click at [269, 183] on label "[GEOGRAPHIC_DATA] - Interno" at bounding box center [314, 182] width 150 height 15
click at [234, 183] on input "[GEOGRAPHIC_DATA] - Interno" at bounding box center [227, 182] width 11 height 11
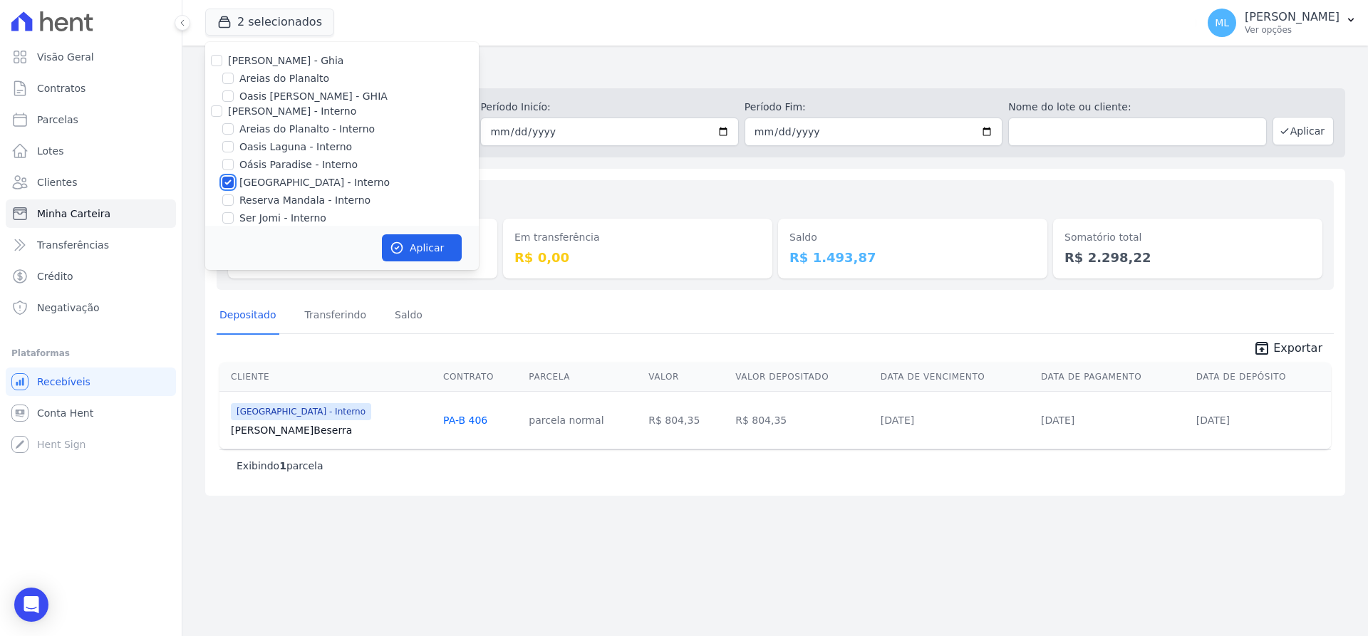
checkbox input "false"
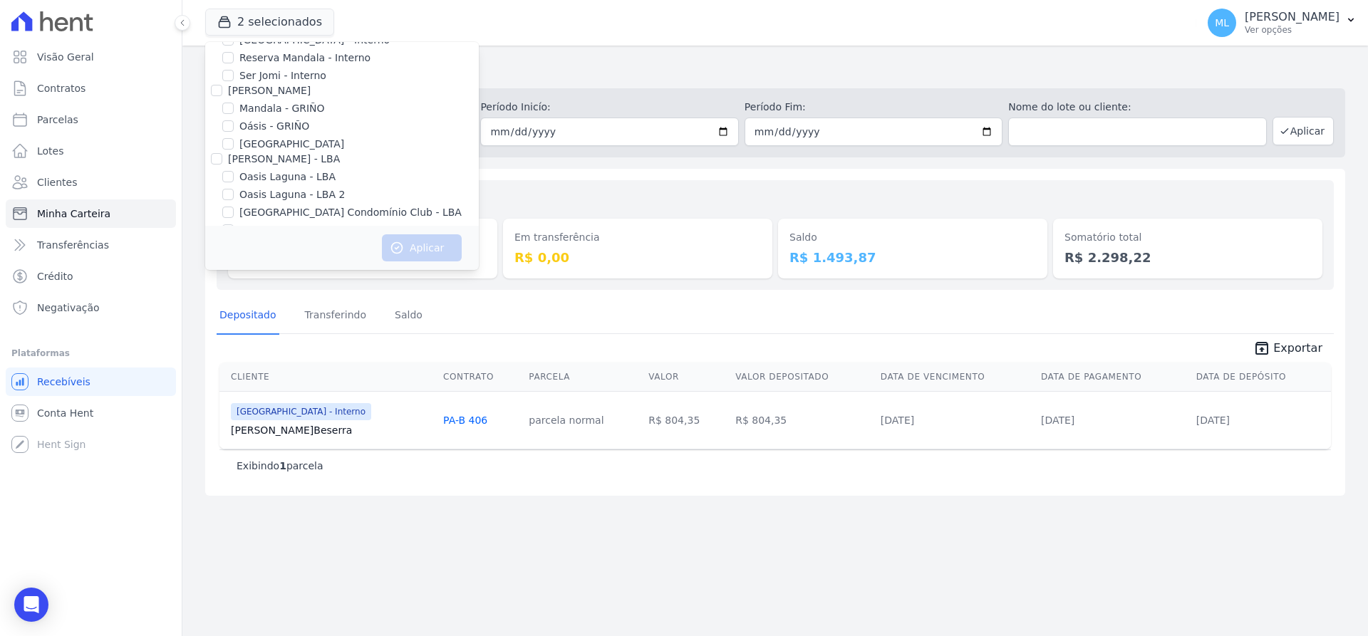
click at [269, 147] on label "[GEOGRAPHIC_DATA]" at bounding box center [291, 144] width 105 height 15
click at [234, 147] on input "[GEOGRAPHIC_DATA]" at bounding box center [227, 143] width 11 height 11
checkbox input "true"
click at [407, 241] on button "Aplicar" at bounding box center [422, 247] width 80 height 27
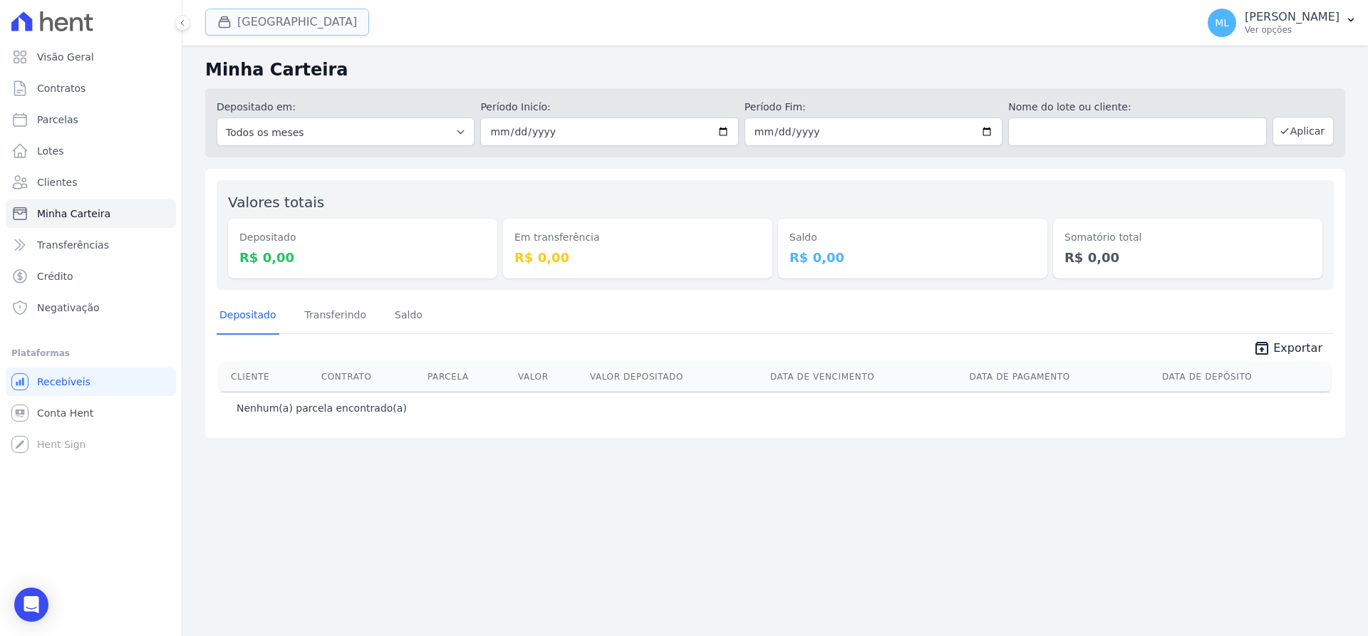
click at [273, 31] on button "[GEOGRAPHIC_DATA]" at bounding box center [287, 22] width 164 height 27
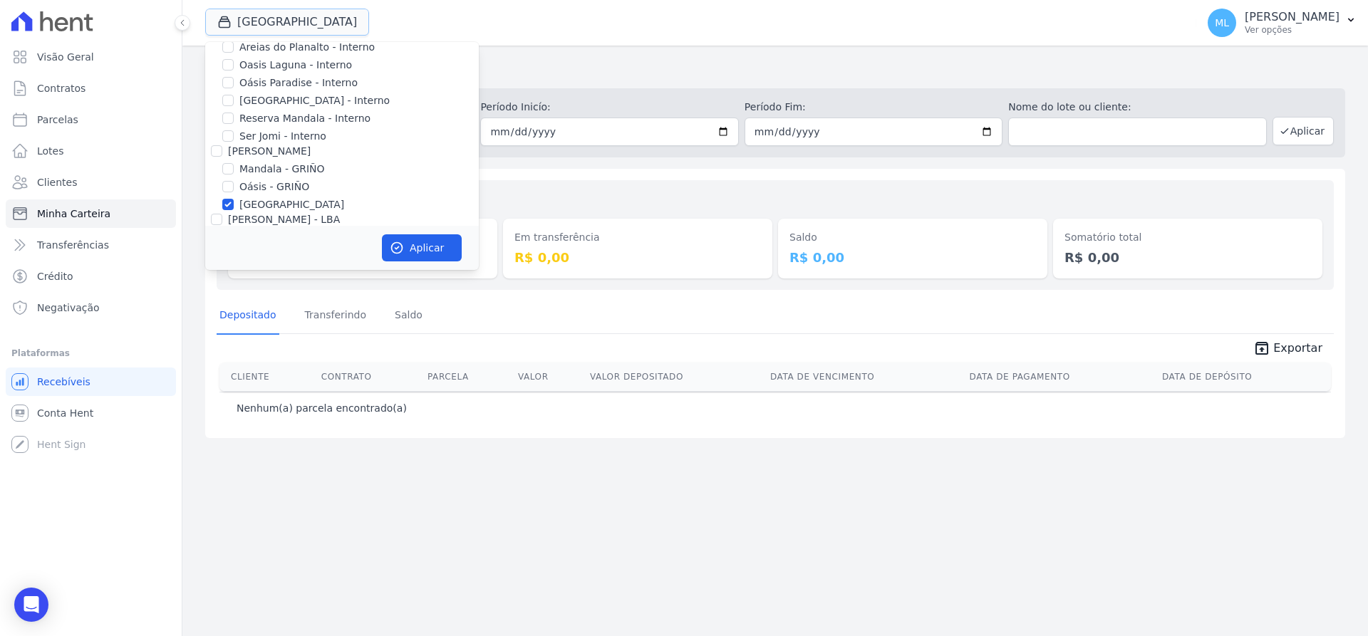
scroll to position [184, 0]
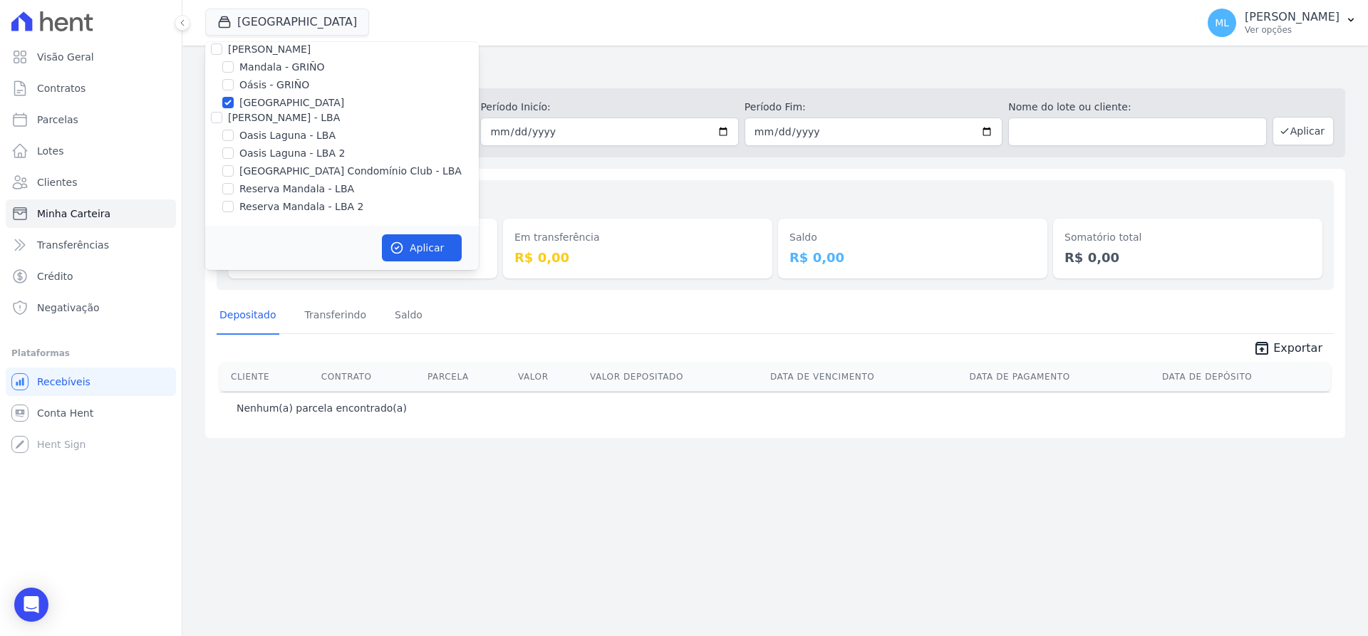
click at [261, 102] on label "[GEOGRAPHIC_DATA]" at bounding box center [291, 102] width 105 height 15
click at [234, 102] on input "[GEOGRAPHIC_DATA]" at bounding box center [227, 102] width 11 height 11
checkbox input "false"
click at [279, 172] on label "[GEOGRAPHIC_DATA] Condomínio Club - LBA" at bounding box center [350, 171] width 222 height 15
click at [234, 172] on input "[GEOGRAPHIC_DATA] Condomínio Club - LBA" at bounding box center [227, 170] width 11 height 11
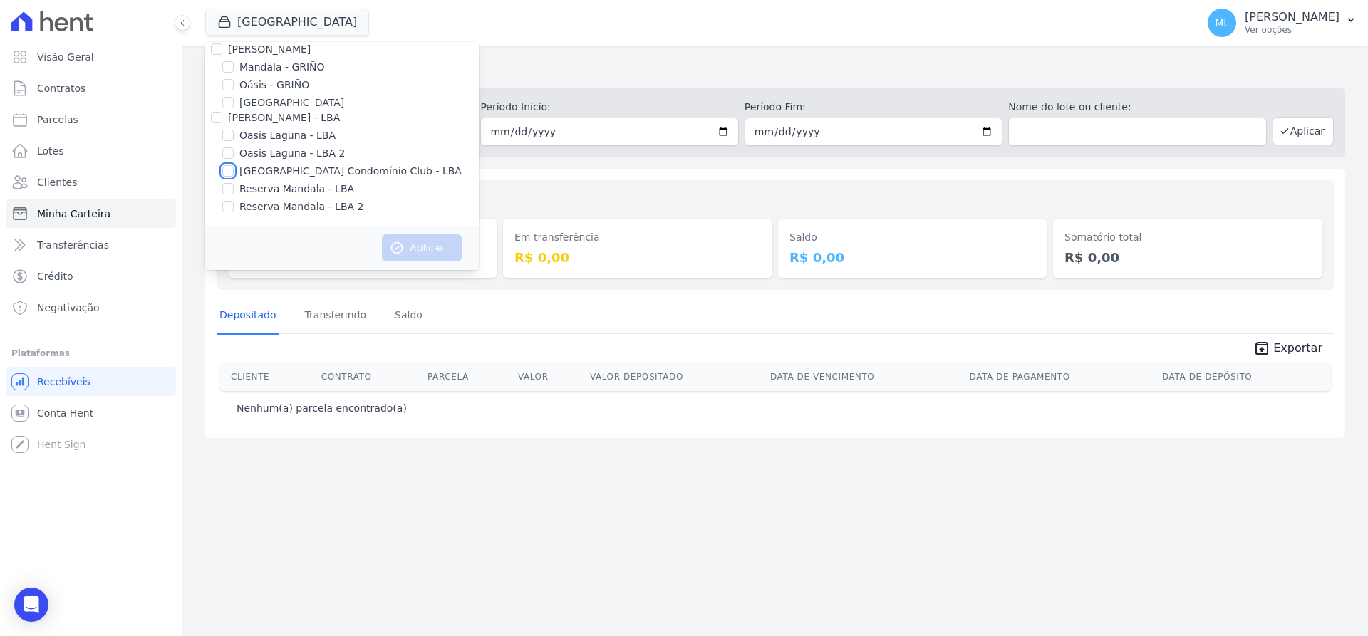
checkbox input "true"
click at [408, 243] on button "Aplicar" at bounding box center [422, 247] width 80 height 27
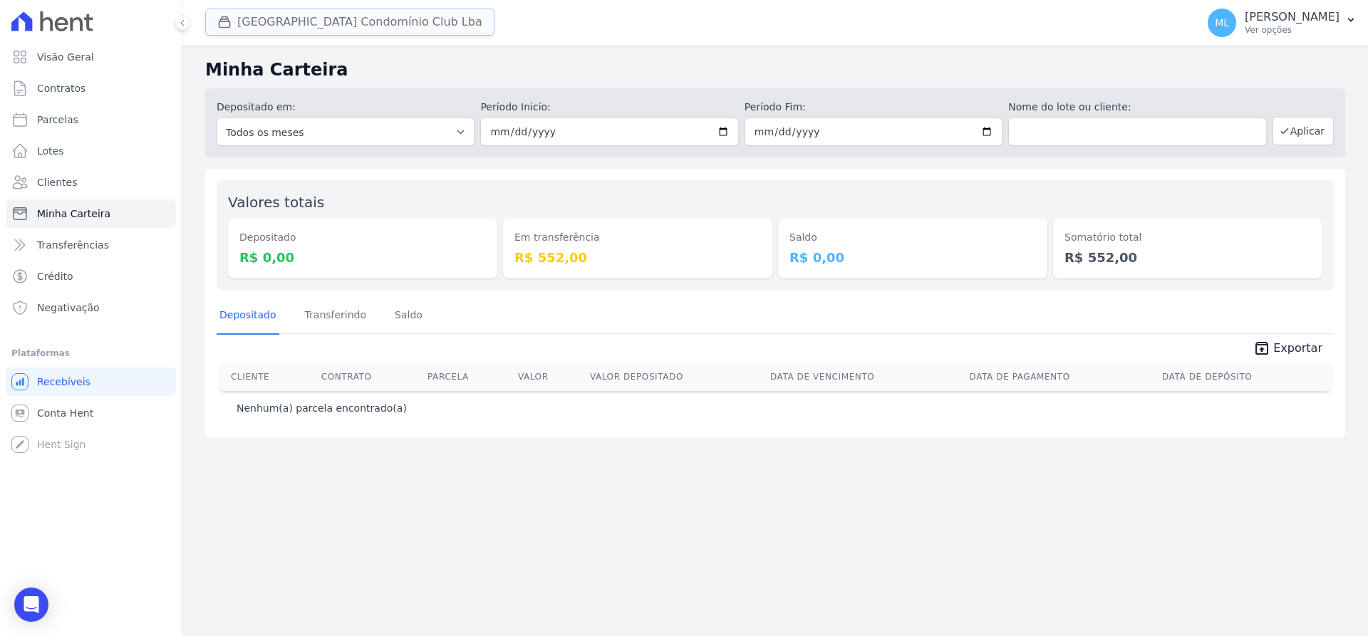
click at [306, 26] on button "Parque Do Planalto Condomínio Club Lba" at bounding box center [349, 22] width 289 height 27
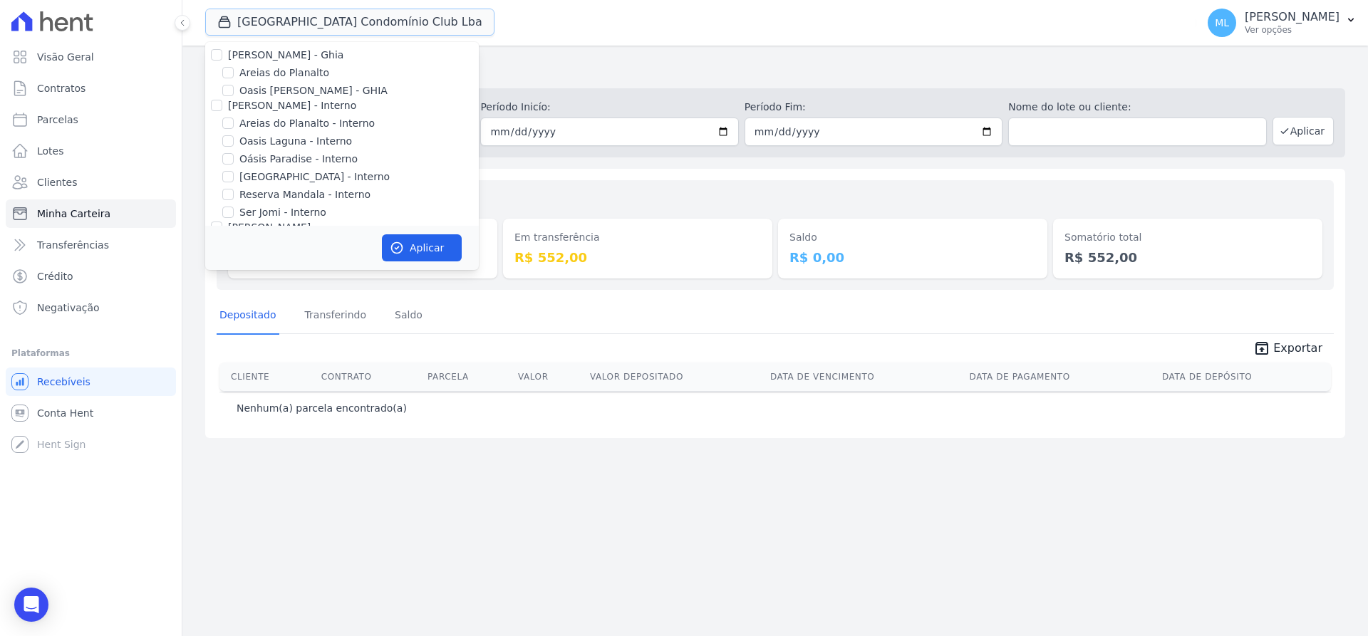
scroll to position [0, 0]
click at [546, 187] on div "Valores totais Depositado R$ 0,00 Em transferência R$ 552,00 Saldo R$ 0,00 Soma…" at bounding box center [775, 235] width 1117 height 110
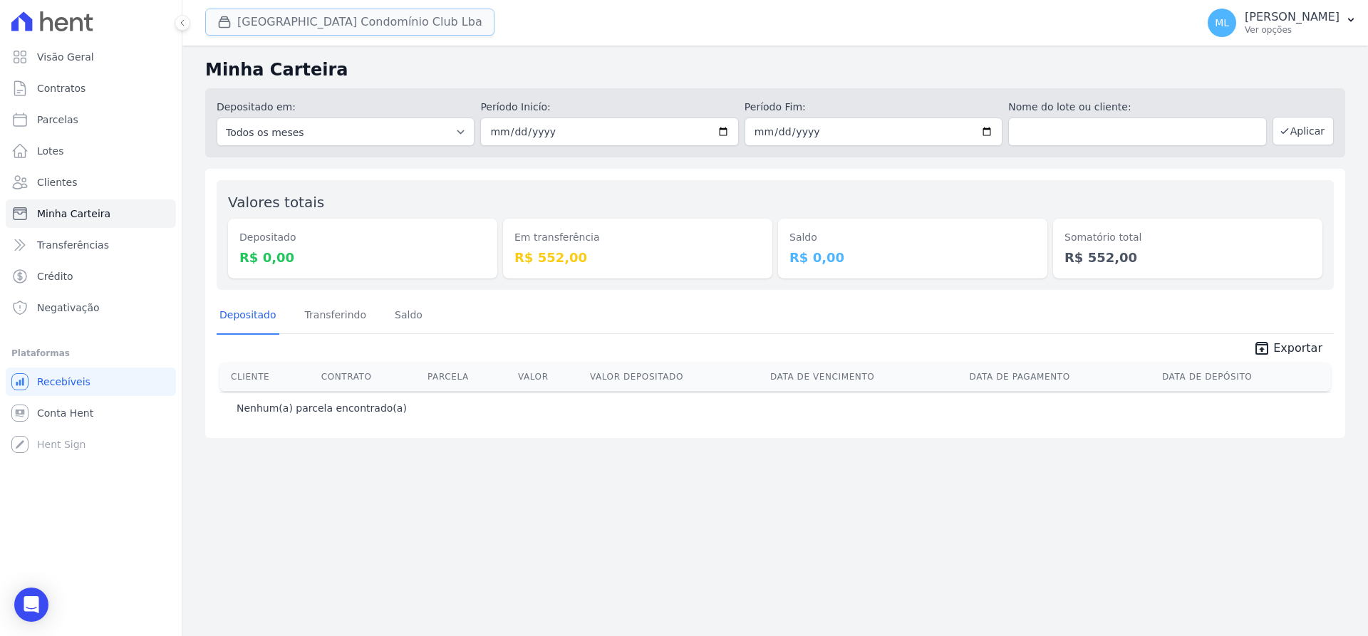
click at [340, 25] on button "Parque Do Planalto Condomínio Club Lba" at bounding box center [349, 22] width 289 height 27
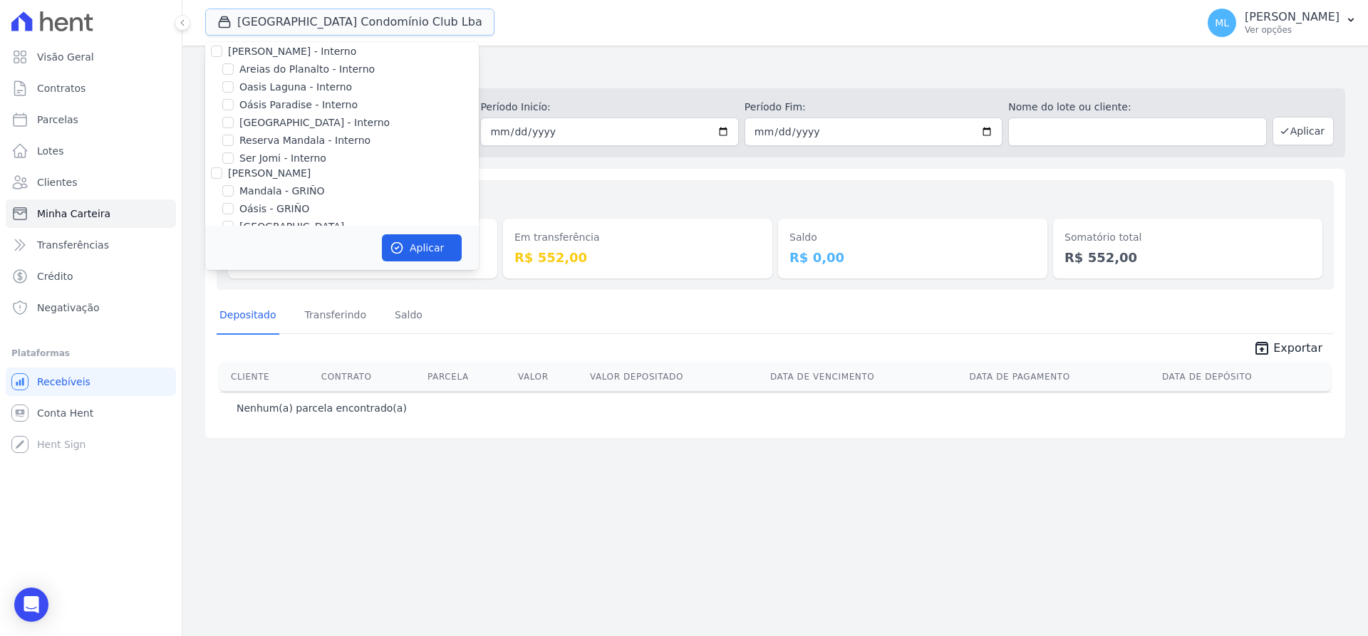
scroll to position [184, 0]
click at [298, 169] on label "[GEOGRAPHIC_DATA] Condomínio Club - LBA" at bounding box center [350, 171] width 222 height 15
click at [234, 169] on input "[GEOGRAPHIC_DATA] Condomínio Club - LBA" at bounding box center [227, 170] width 11 height 11
checkbox input "false"
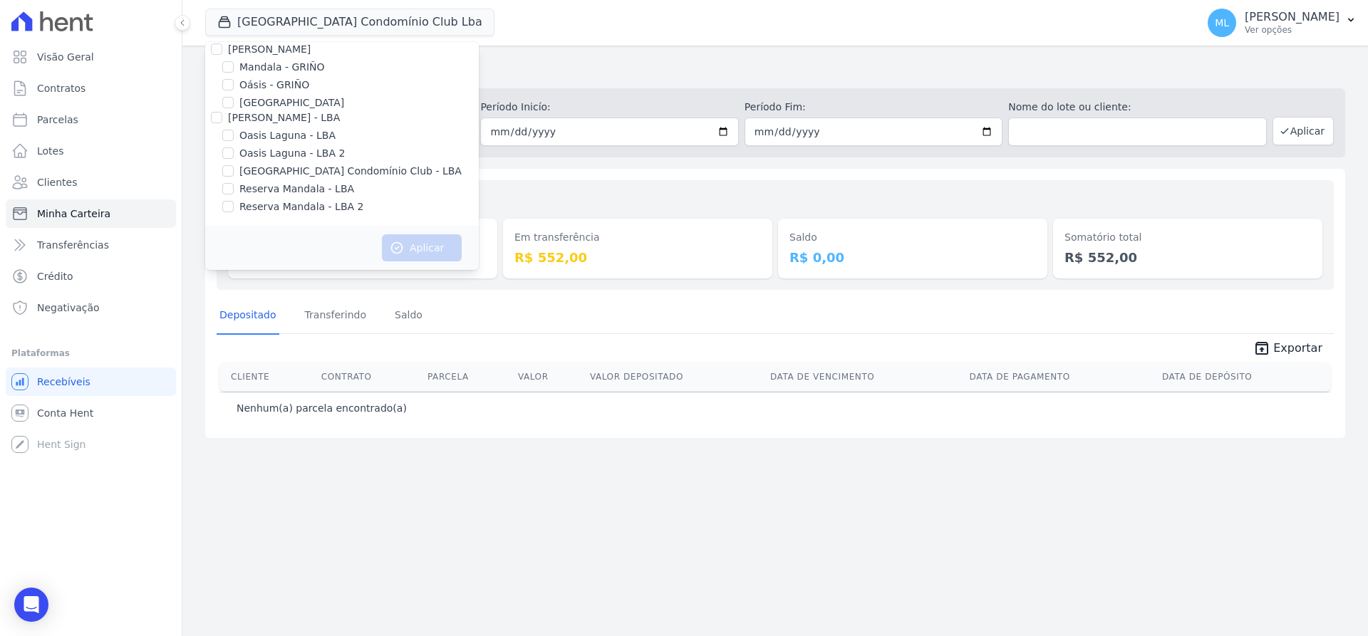
click at [301, 193] on label "Reserva Mandala - LBA" at bounding box center [296, 189] width 115 height 15
click at [234, 193] on input "Reserva Mandala - LBA" at bounding box center [227, 188] width 11 height 11
checkbox input "true"
click at [302, 210] on label "Reserva Mandala - LBA 2" at bounding box center [301, 206] width 124 height 15
click at [234, 210] on input "Reserva Mandala - LBA 2" at bounding box center [227, 206] width 11 height 11
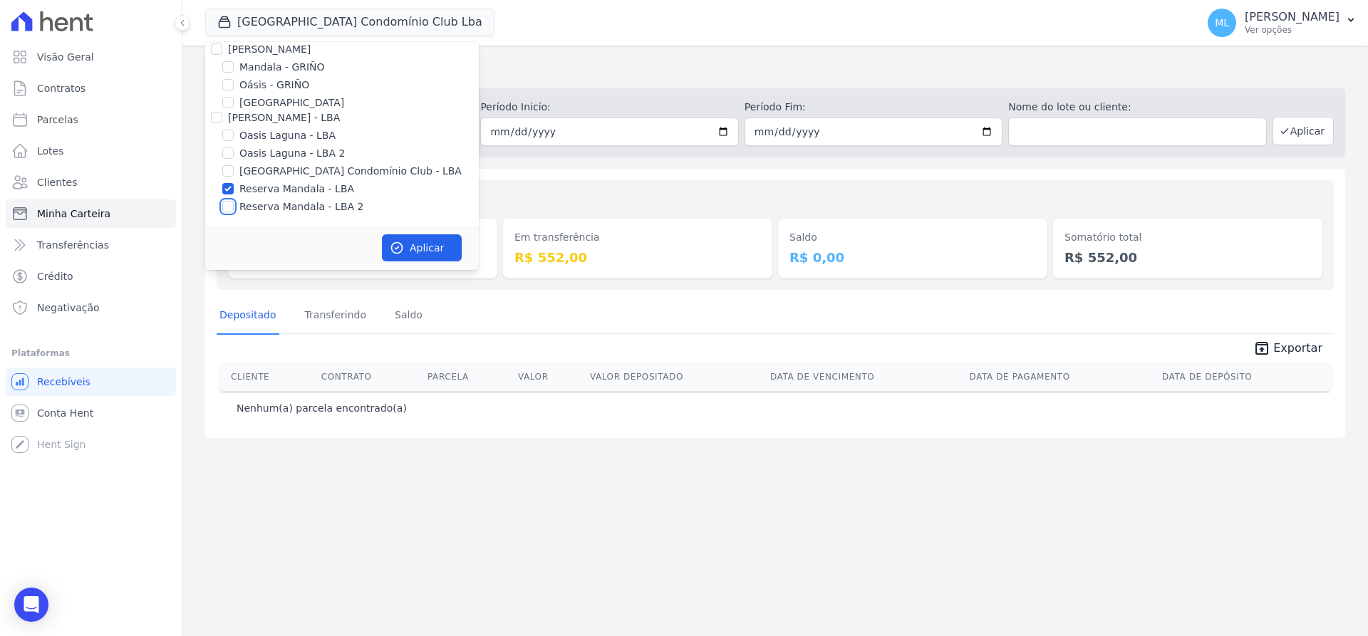
checkbox input "true"
click at [440, 249] on button "Aplicar" at bounding box center [422, 247] width 80 height 27
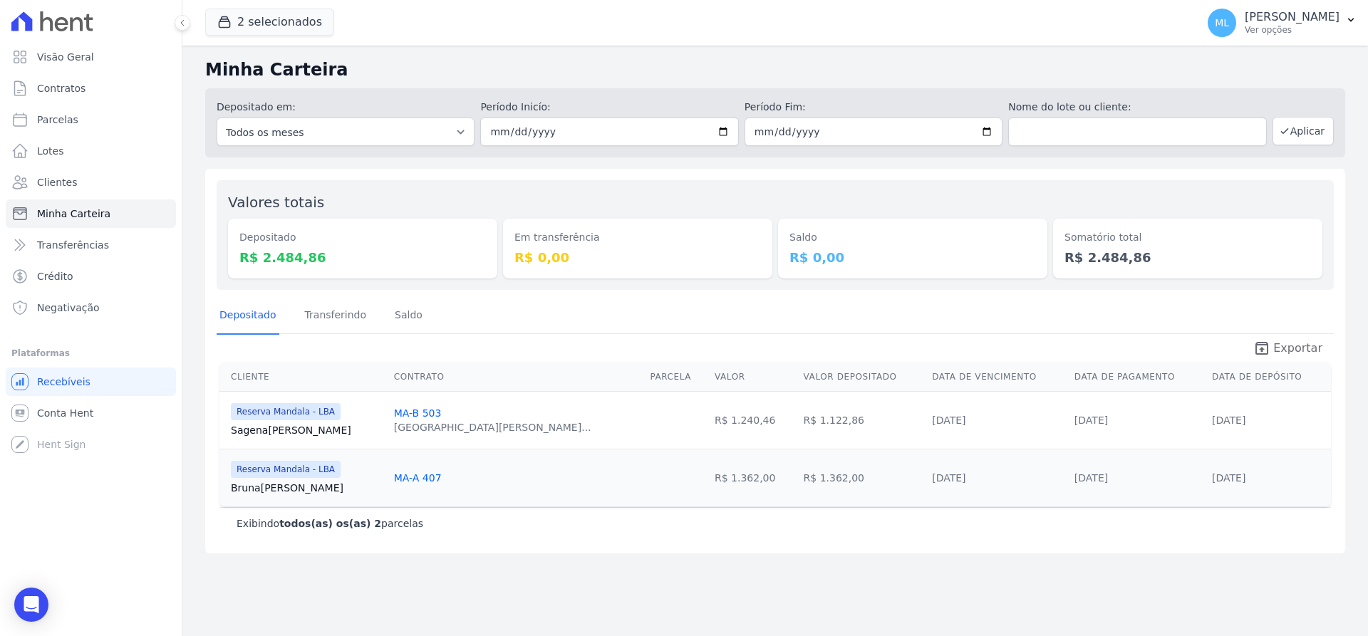
click at [1301, 354] on span "Exportar" at bounding box center [1297, 348] width 49 height 17
click at [492, 303] on div "Depositado Transferindo Saldo" at bounding box center [775, 315] width 1117 height 35
drag, startPoint x: 278, startPoint y: 21, endPoint x: 279, endPoint y: 29, distance: 7.9
click at [278, 21] on button "2 selecionados" at bounding box center [269, 22] width 129 height 27
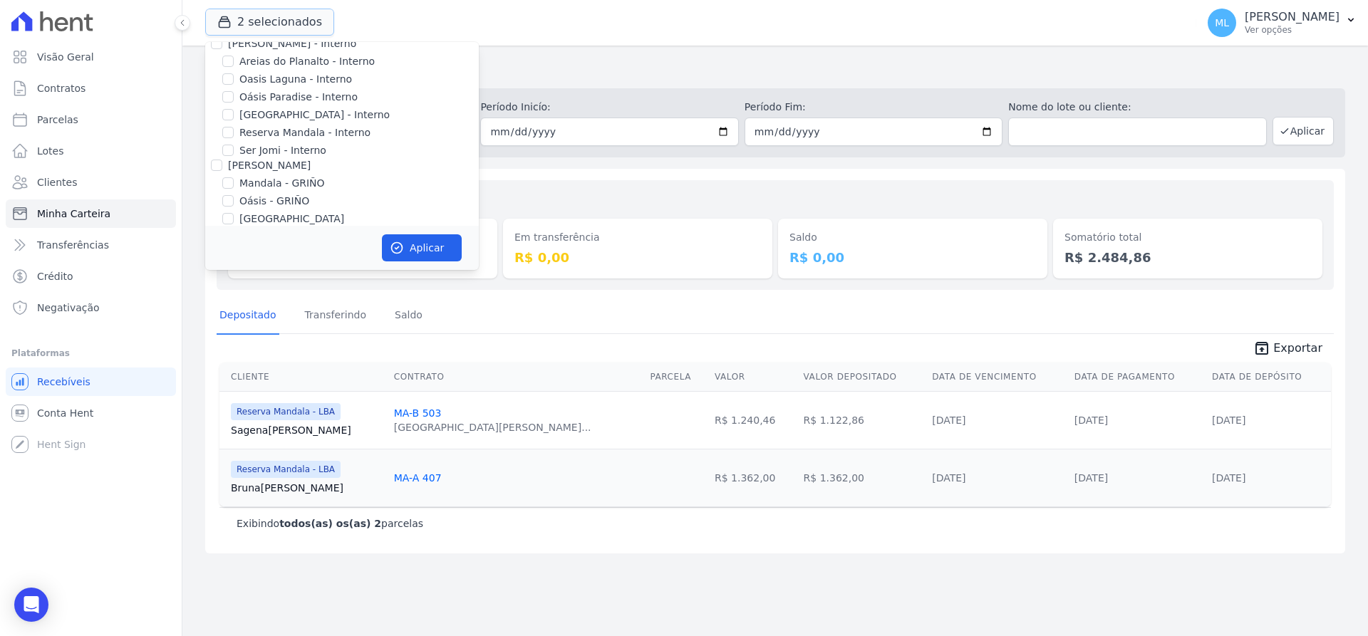
scroll to position [184, 0]
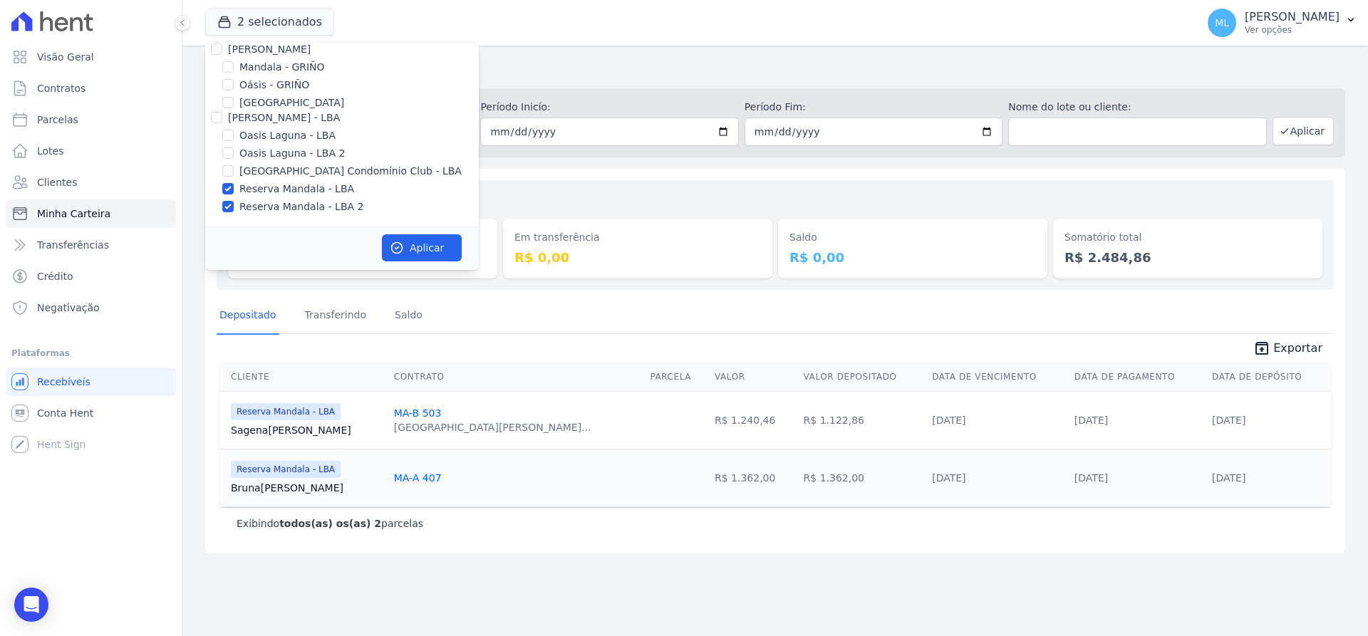
drag, startPoint x: 266, startPoint y: 188, endPoint x: 269, endPoint y: 199, distance: 11.9
click at [266, 191] on label "Reserva Mandala - LBA" at bounding box center [296, 189] width 115 height 15
click at [234, 191] on input "Reserva Mandala - LBA" at bounding box center [227, 188] width 11 height 11
checkbox input "false"
click at [270, 202] on label "Reserva Mandala - LBA 2" at bounding box center [301, 206] width 124 height 15
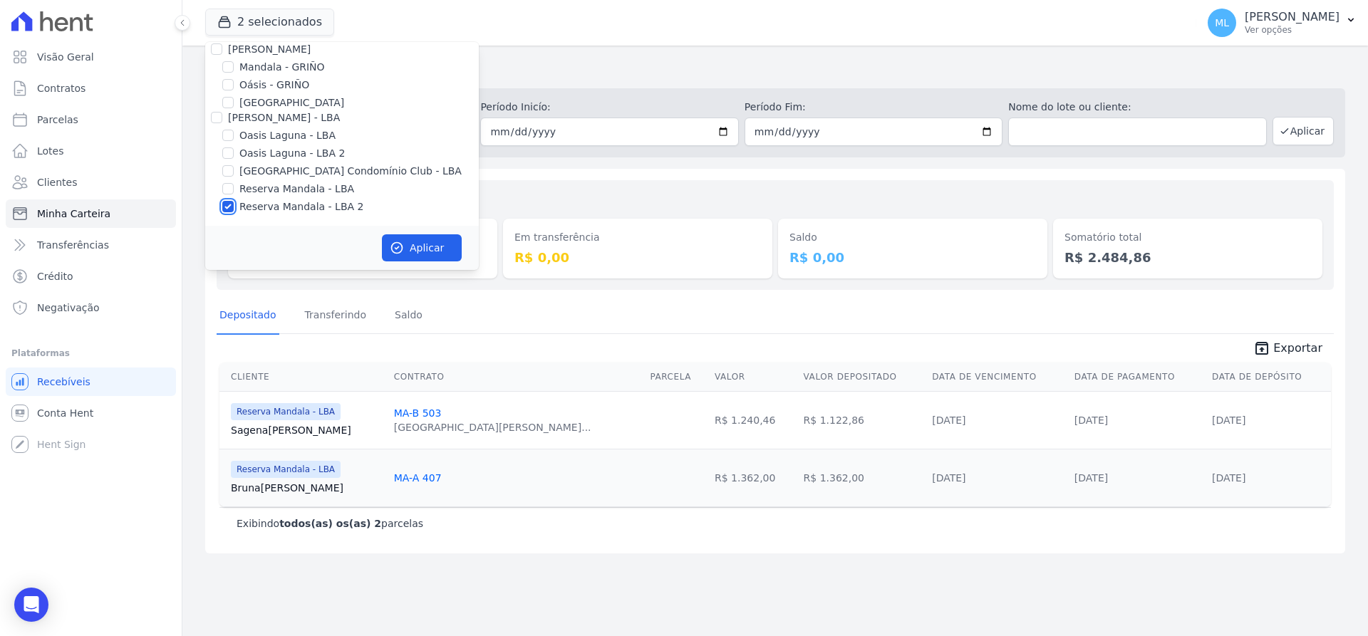
click at [234, 202] on input "Reserva Mandala - LBA 2" at bounding box center [227, 206] width 11 height 11
checkbox input "false"
click at [266, 68] on label "Mandala - GRIÑO" at bounding box center [281, 67] width 85 height 15
click at [234, 68] on input "Mandala - GRIÑO" at bounding box center [227, 66] width 11 height 11
checkbox input "true"
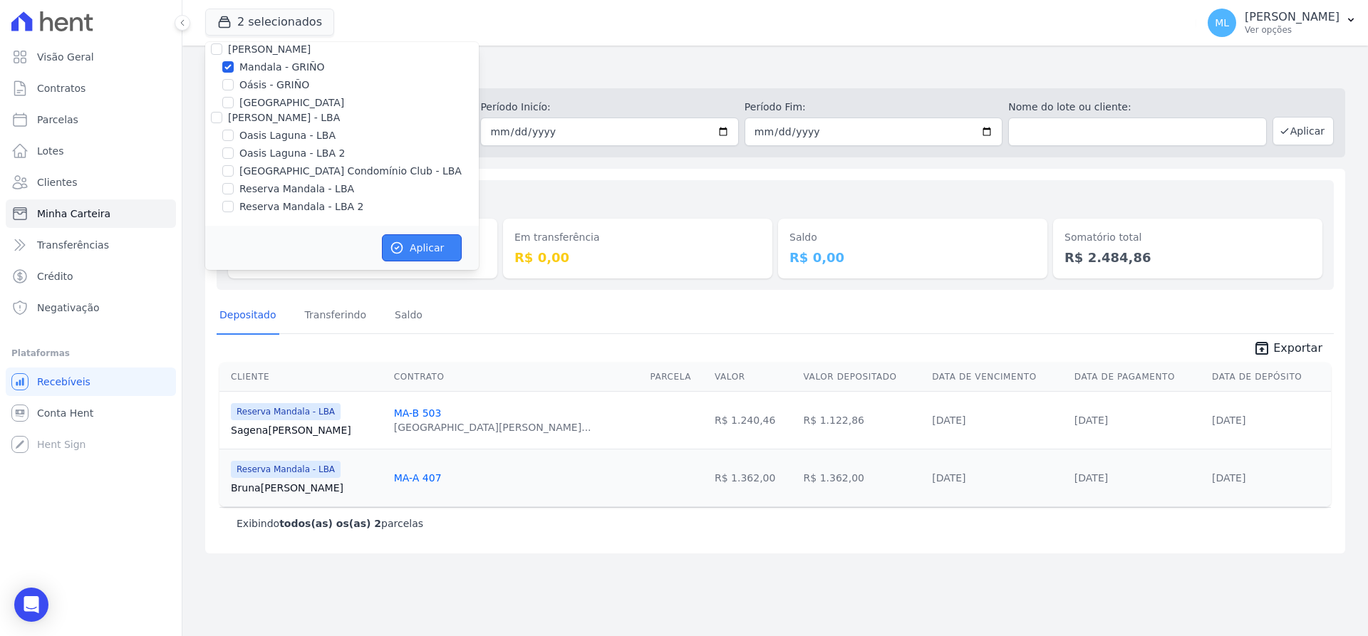
click at [418, 253] on button "Aplicar" at bounding box center [422, 247] width 80 height 27
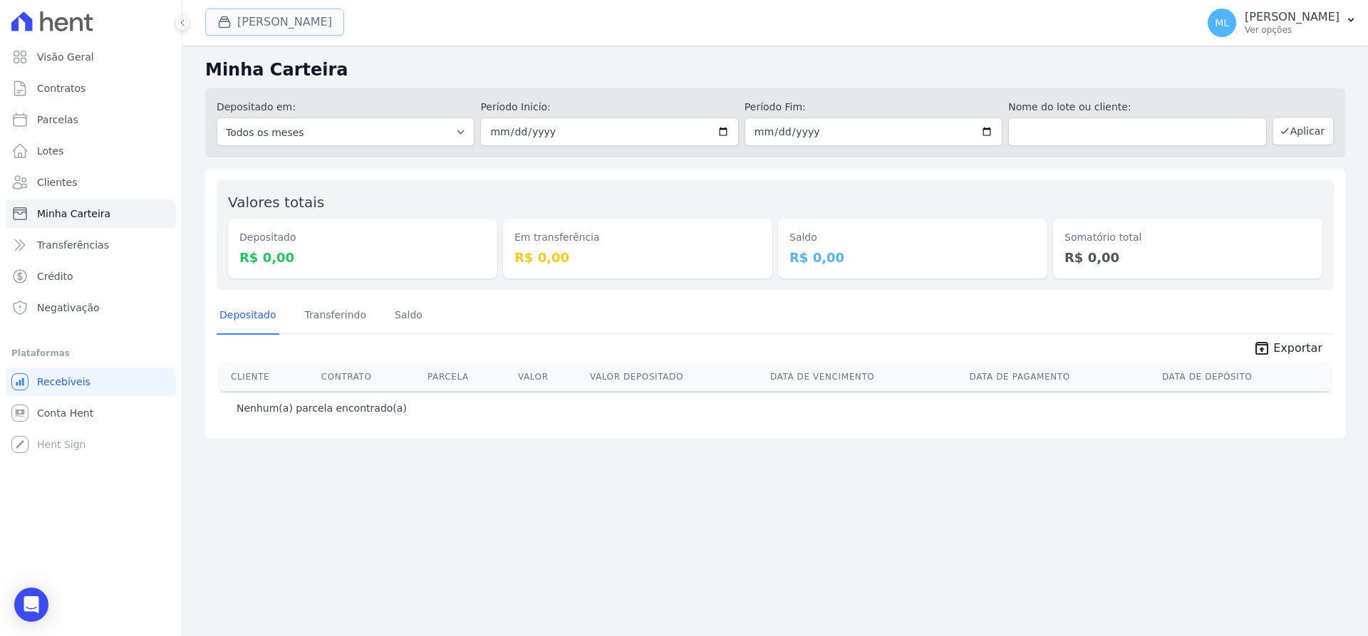
click at [291, 16] on button "Mandala Griño" at bounding box center [274, 22] width 139 height 27
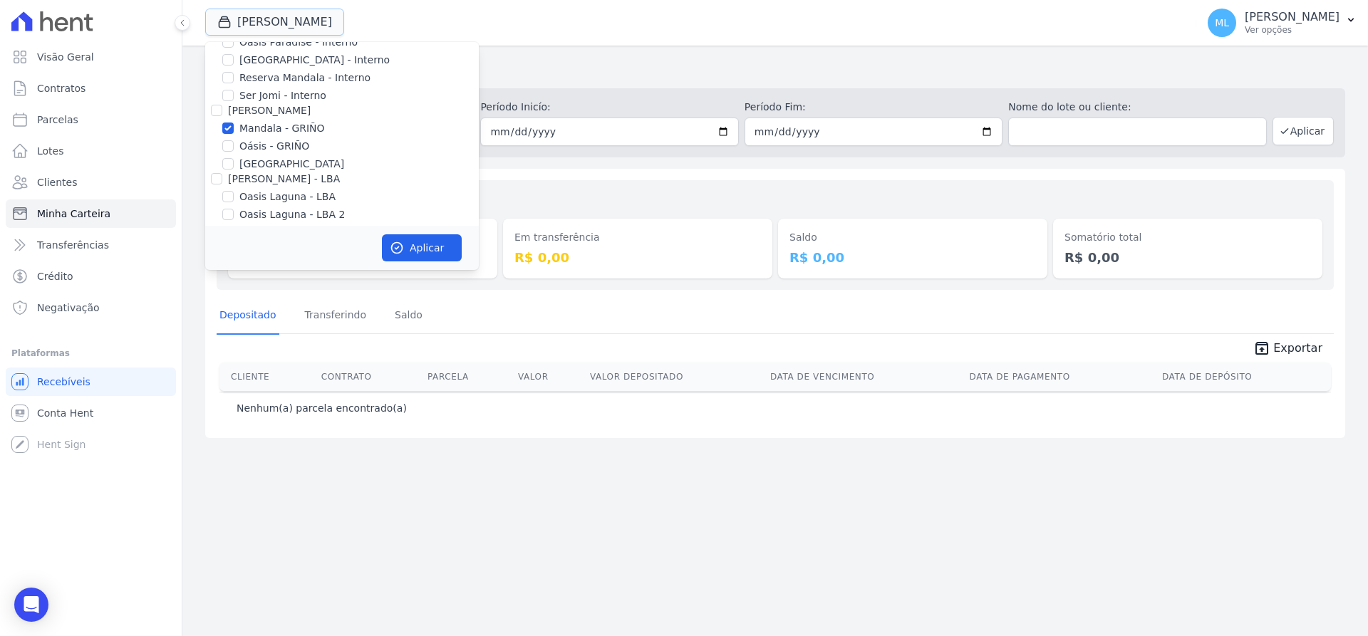
scroll to position [184, 0]
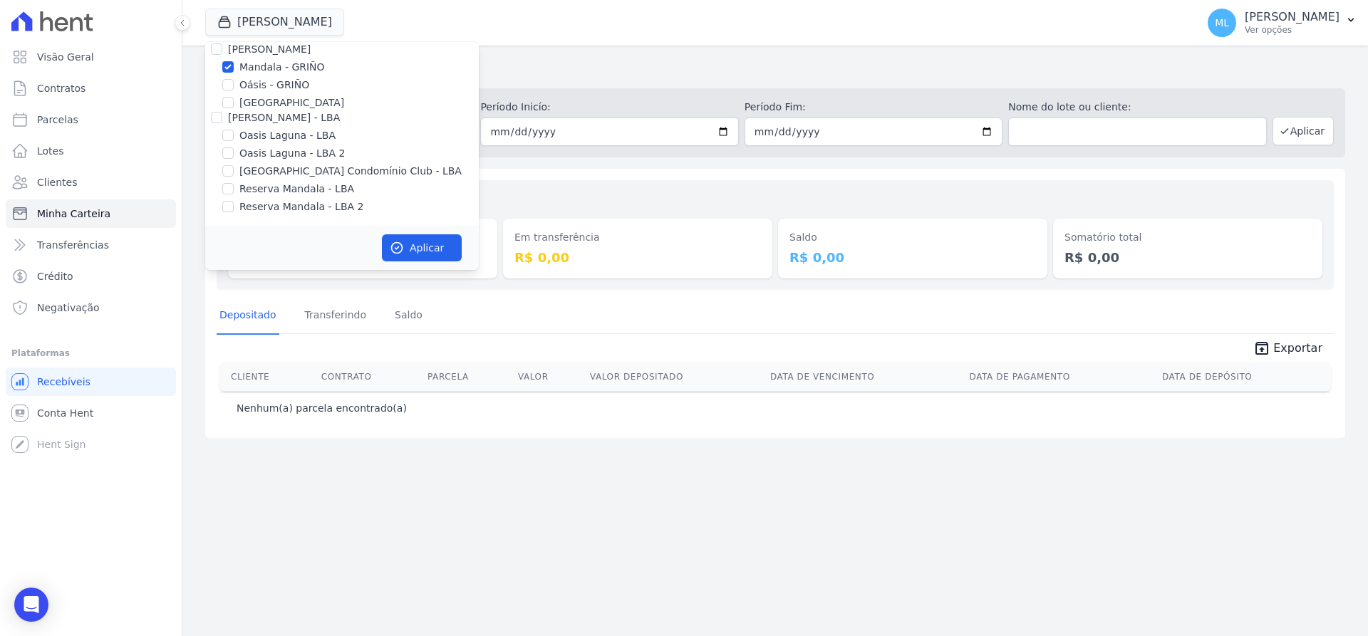
click at [264, 68] on label "Mandala - GRIÑO" at bounding box center [281, 67] width 85 height 15
click at [234, 68] on input "Mandala - GRIÑO" at bounding box center [227, 66] width 11 height 11
checkbox input "false"
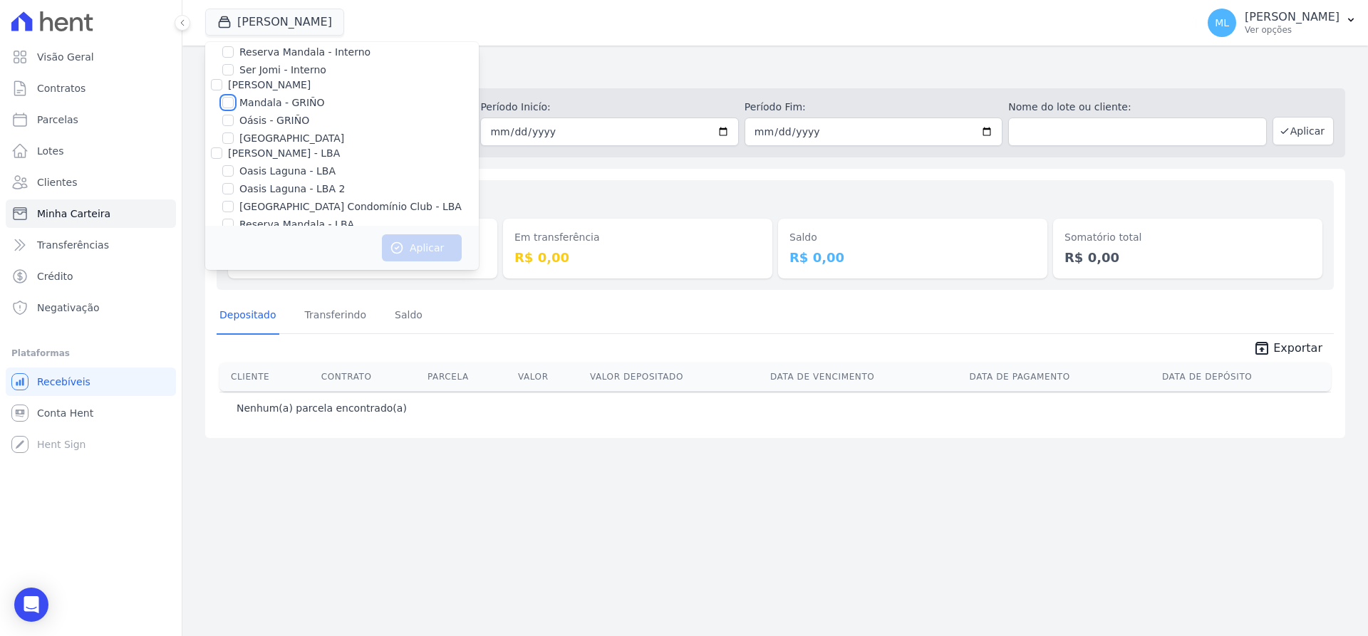
scroll to position [113, 0]
click at [277, 84] on label "Reserva Mandala - Interno" at bounding box center [304, 87] width 131 height 15
click at [234, 84] on input "Reserva Mandala - Interno" at bounding box center [227, 87] width 11 height 11
checkbox input "true"
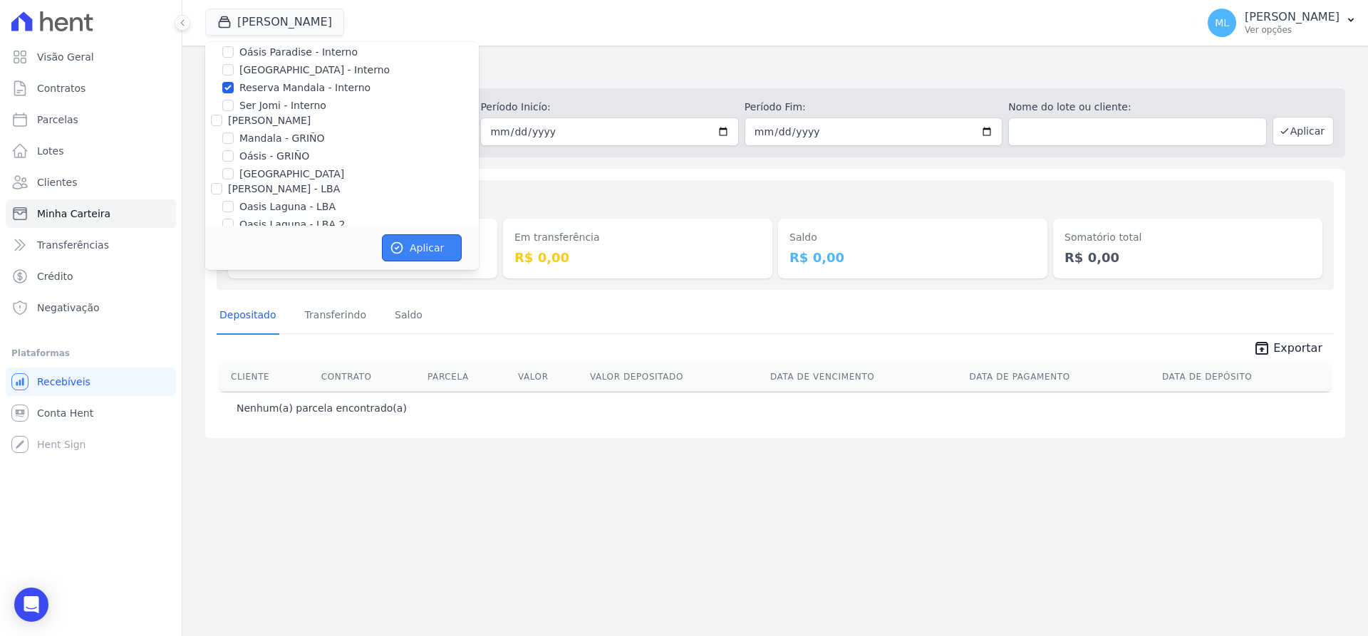
click at [408, 243] on button "Aplicar" at bounding box center [422, 247] width 80 height 27
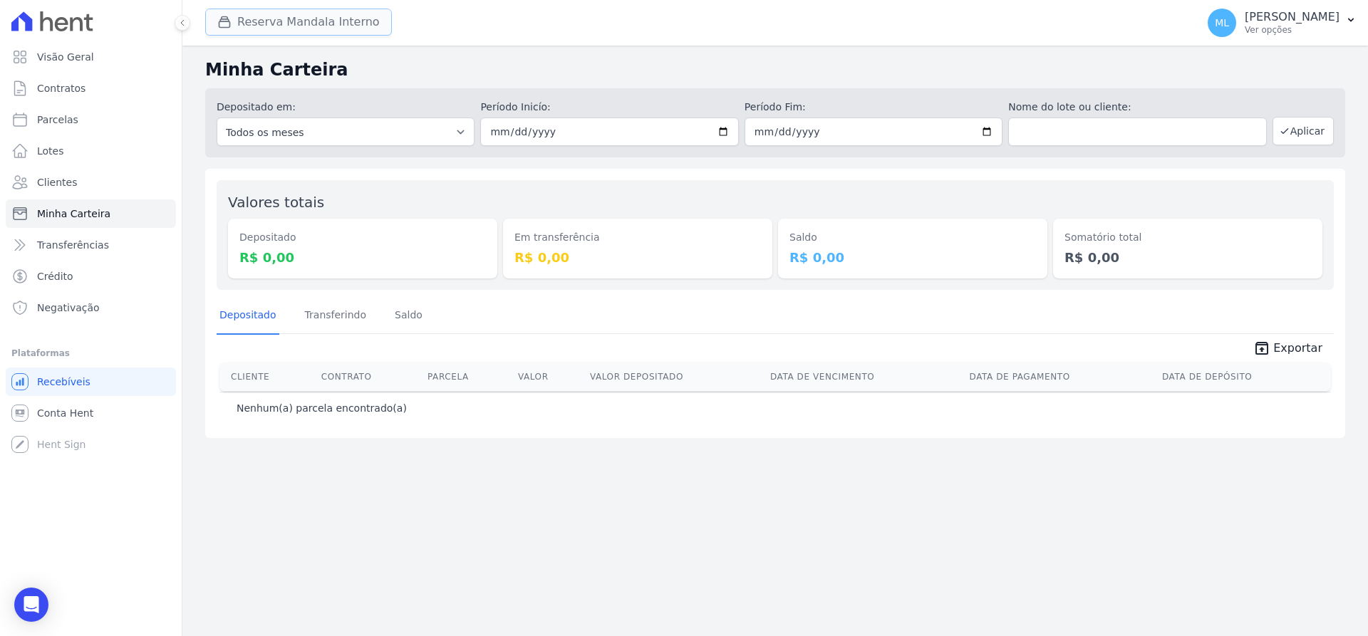
click at [338, 21] on button "Reserva Mandala Interno" at bounding box center [298, 22] width 187 height 27
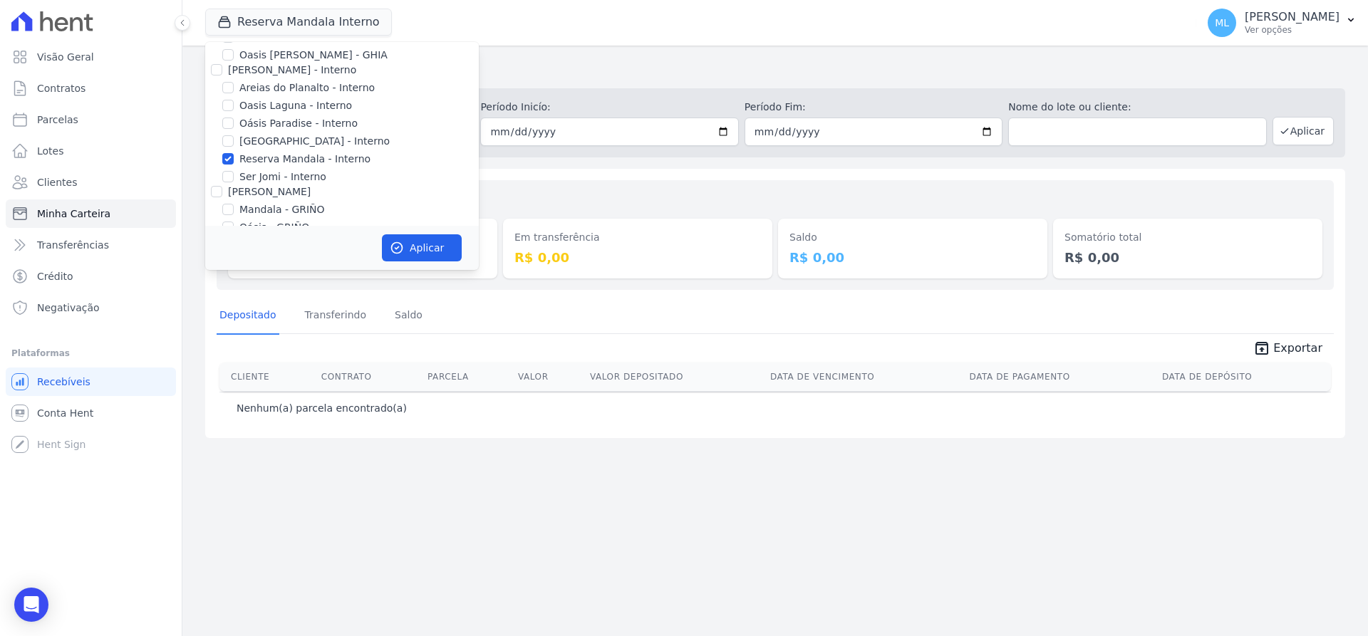
click at [268, 157] on label "Reserva Mandala - Interno" at bounding box center [304, 159] width 131 height 15
click at [234, 157] on input "Reserva Mandala - Interno" at bounding box center [227, 158] width 11 height 11
checkbox input "false"
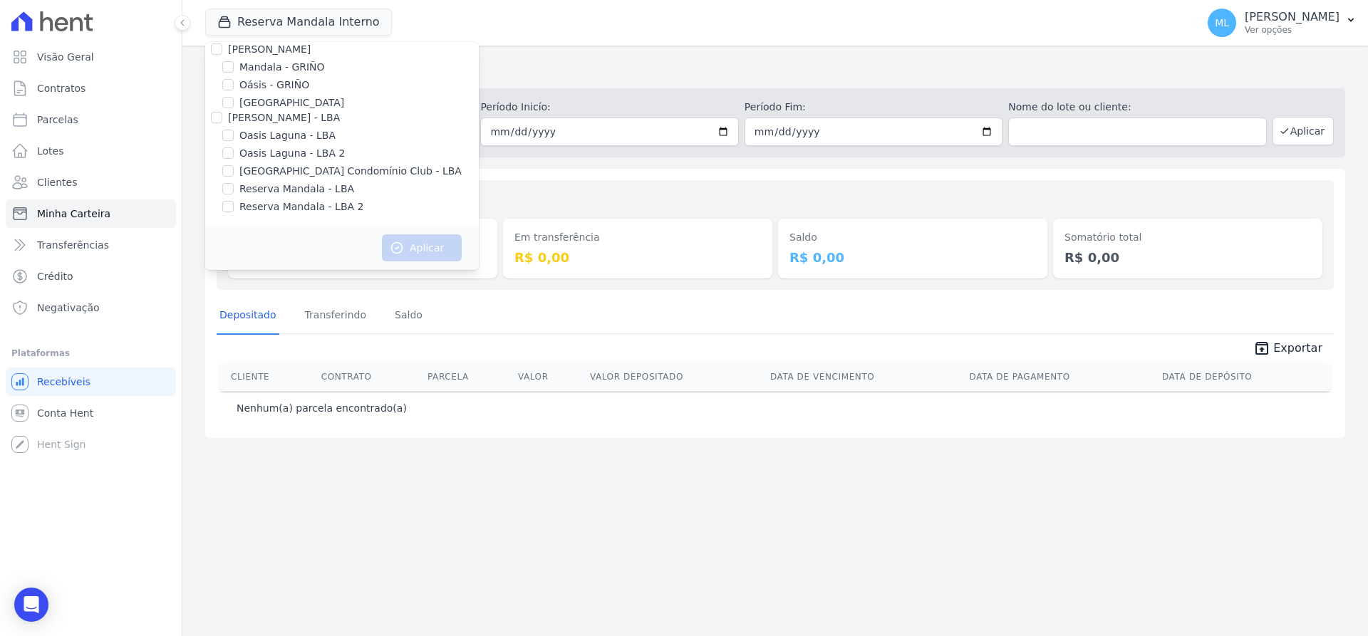
click at [307, 193] on label "Reserva Mandala - LBA" at bounding box center [296, 189] width 115 height 15
click at [234, 193] on input "Reserva Mandala - LBA" at bounding box center [227, 188] width 11 height 11
checkbox input "true"
drag, startPoint x: 312, startPoint y: 211, endPoint x: 326, endPoint y: 213, distance: 13.7
click at [313, 211] on label "Reserva Mandala - LBA 2" at bounding box center [301, 206] width 124 height 15
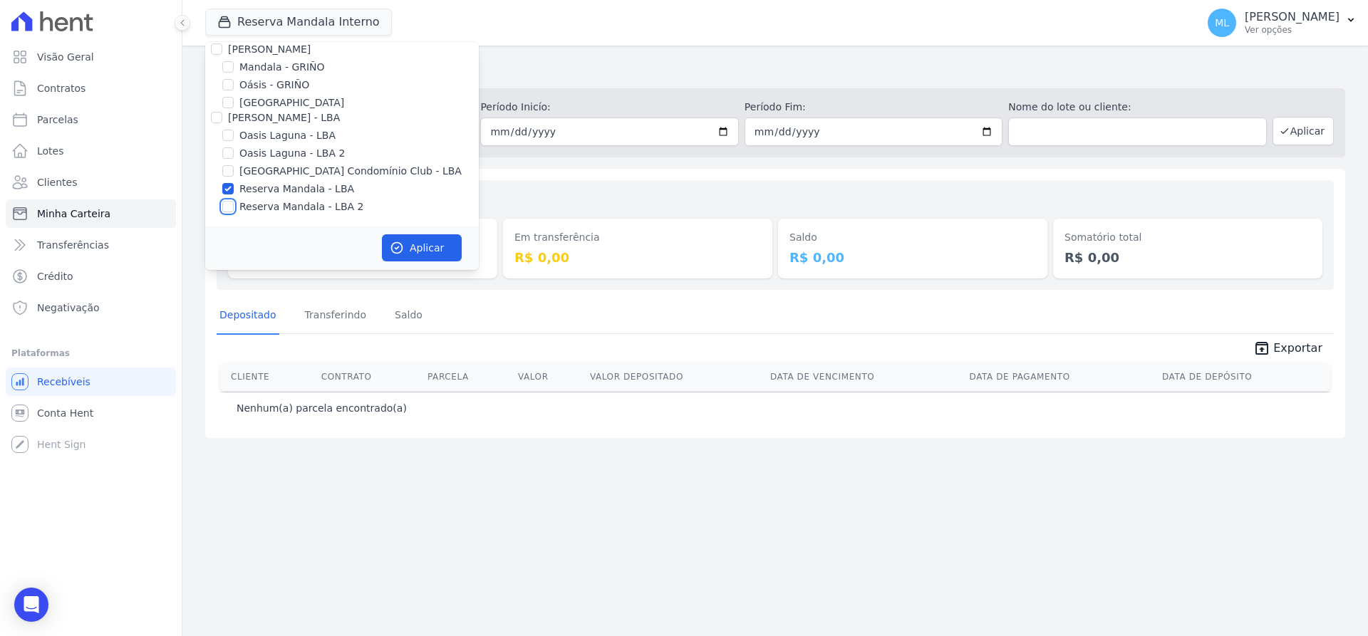
click at [234, 211] on input "Reserva Mandala - LBA 2" at bounding box center [227, 206] width 11 height 11
checkbox input "true"
click at [425, 236] on button "Aplicar" at bounding box center [422, 247] width 80 height 27
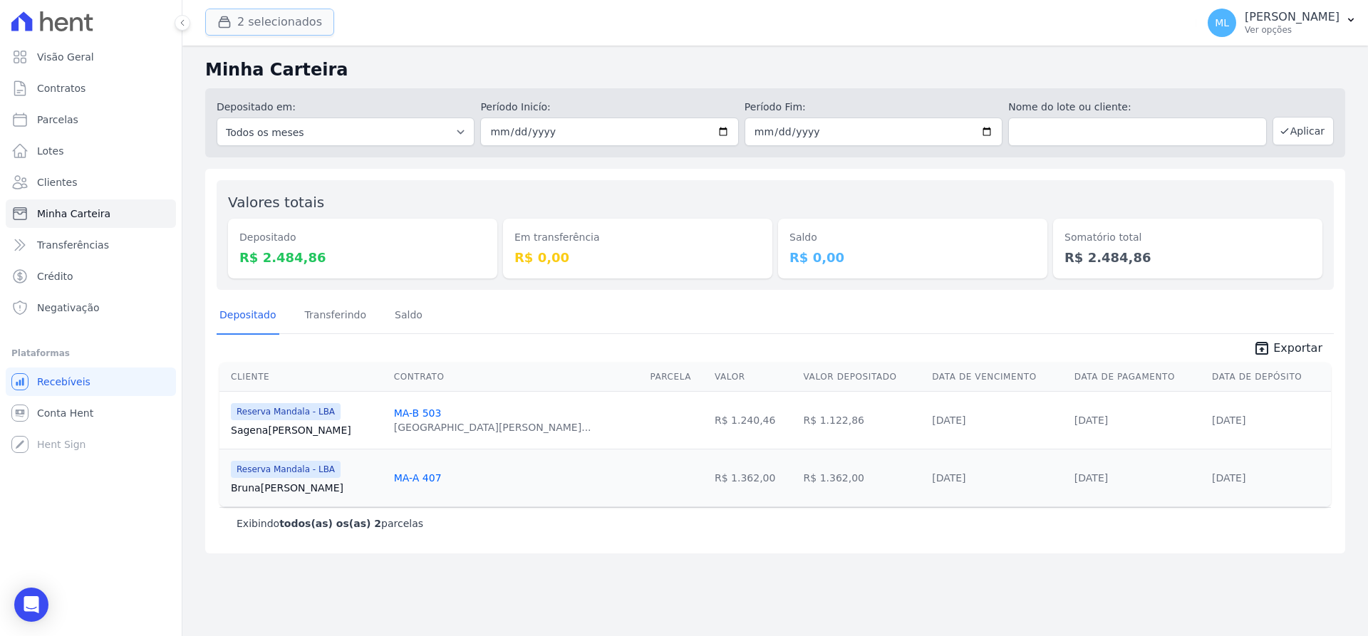
click at [275, 21] on button "2 selecionados" at bounding box center [269, 22] width 129 height 27
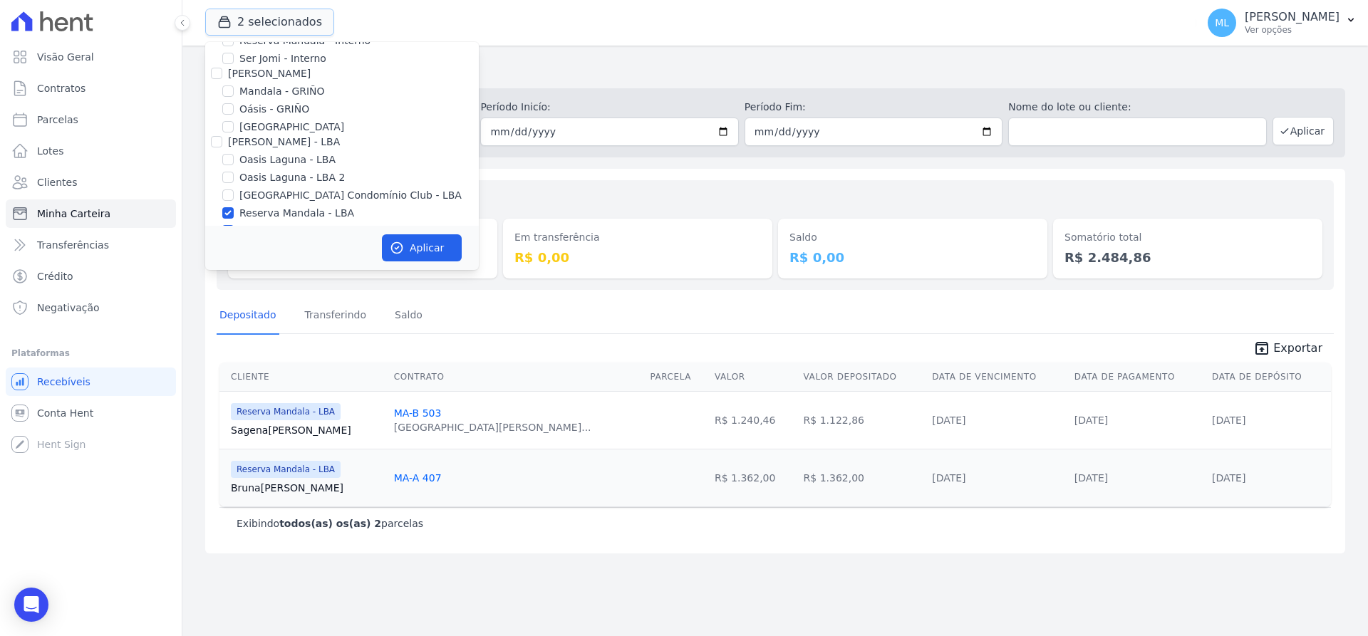
scroll to position [184, 0]
click at [270, 187] on label "Reserva Mandala - LBA" at bounding box center [296, 189] width 115 height 15
click at [234, 187] on input "Reserva Mandala - LBA" at bounding box center [227, 188] width 11 height 11
checkbox input "false"
click at [270, 203] on label "Reserva Mandala - LBA 2" at bounding box center [301, 206] width 124 height 15
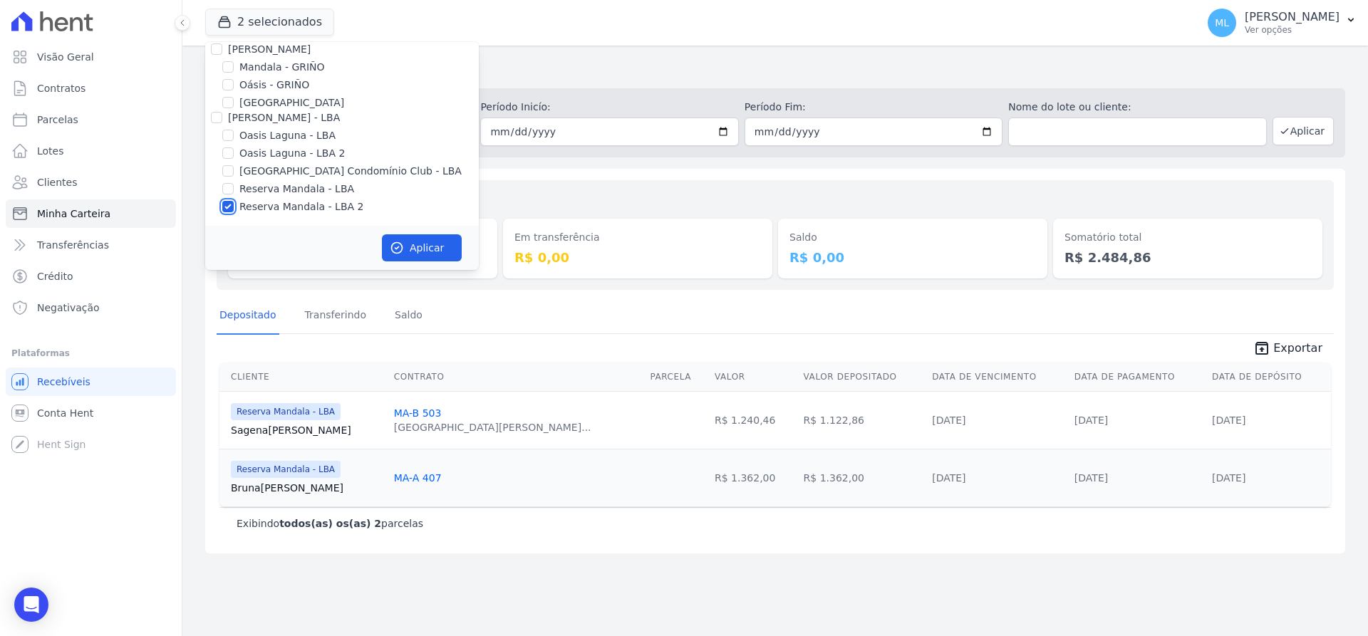
click at [234, 203] on input "Reserva Mandala - LBA 2" at bounding box center [227, 206] width 11 height 11
checkbox input "false"
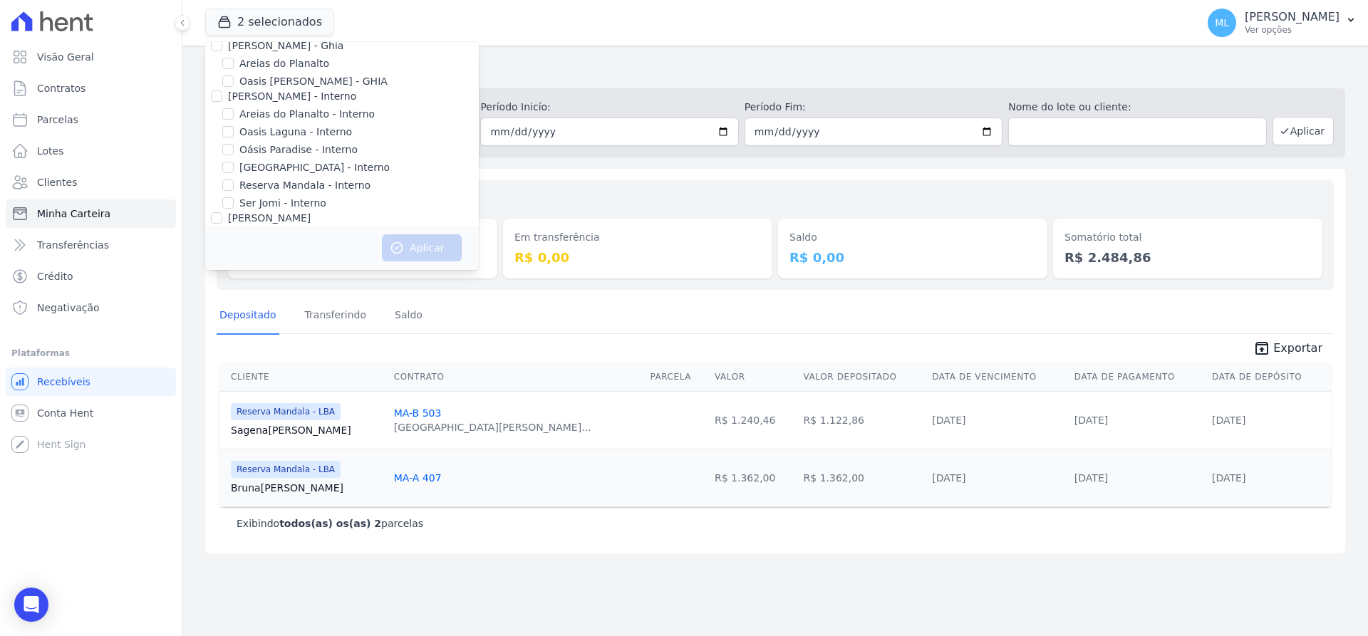
scroll to position [0, 0]
click at [229, 61] on label "[PERSON_NAME] - Ghia" at bounding box center [285, 60] width 115 height 11
click at [222, 61] on input "[PERSON_NAME] - Ghia" at bounding box center [216, 60] width 11 height 11
checkbox input "true"
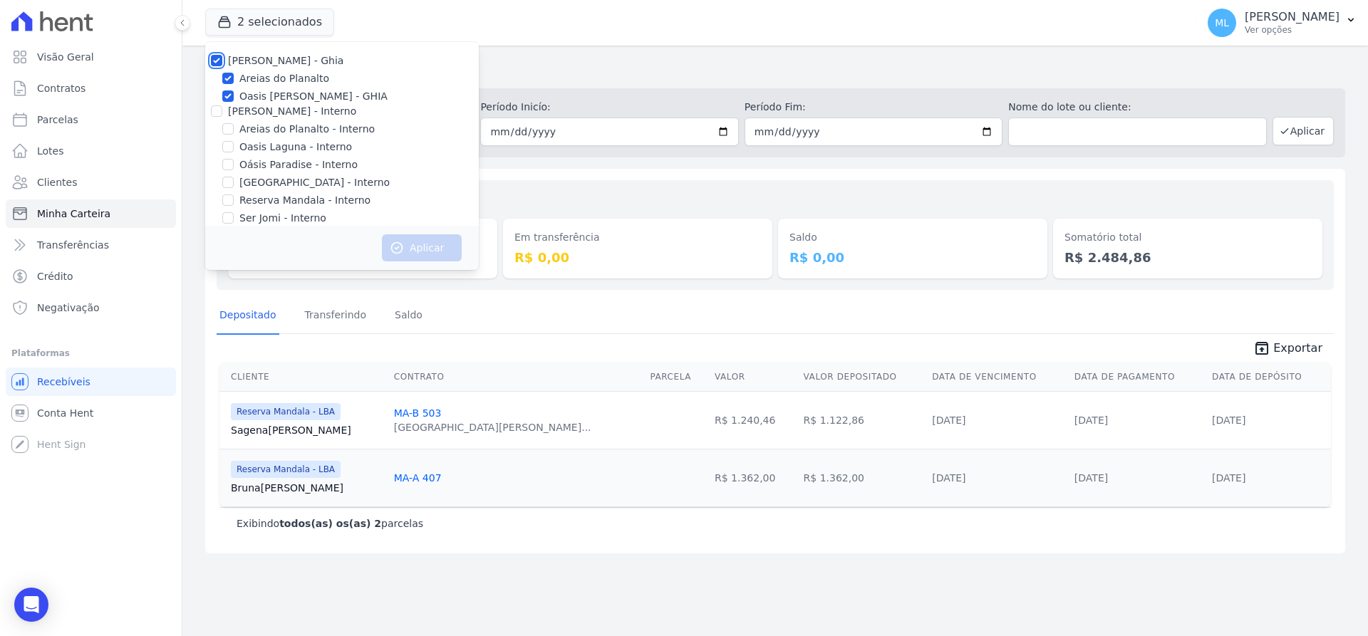
checkbox input "true"
click at [216, 110] on input "[PERSON_NAME] - Interno" at bounding box center [216, 110] width 11 height 11
checkbox input "true"
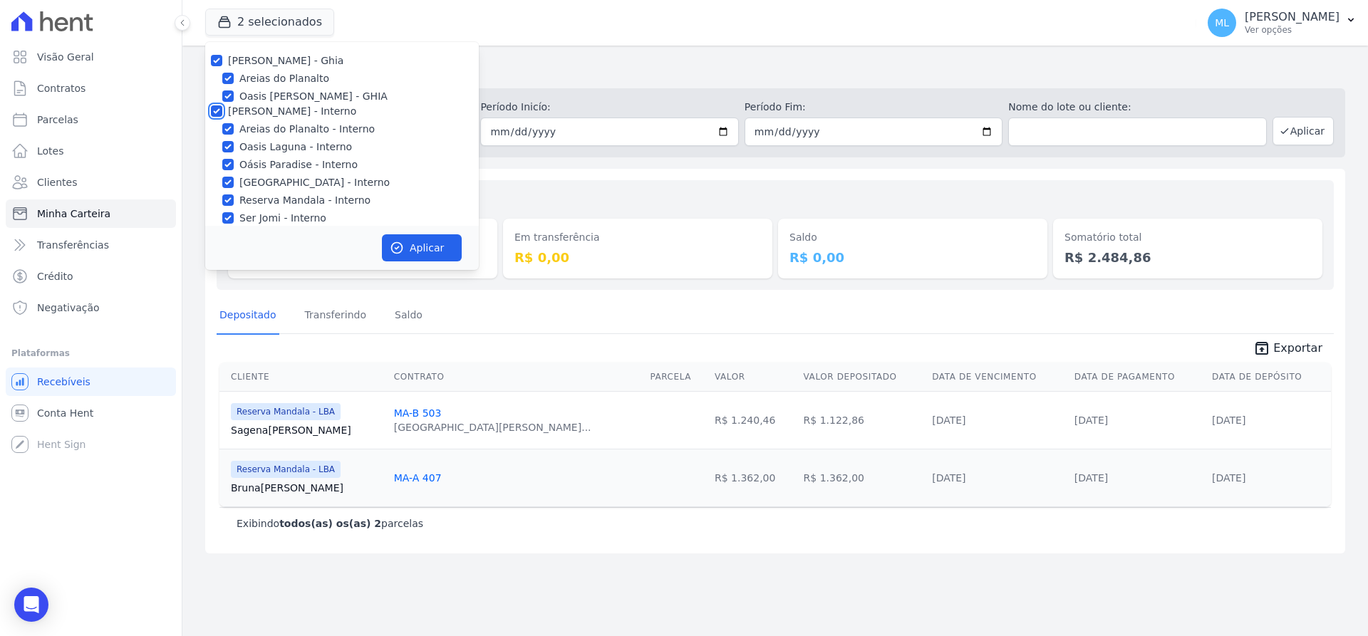
checkbox input "true"
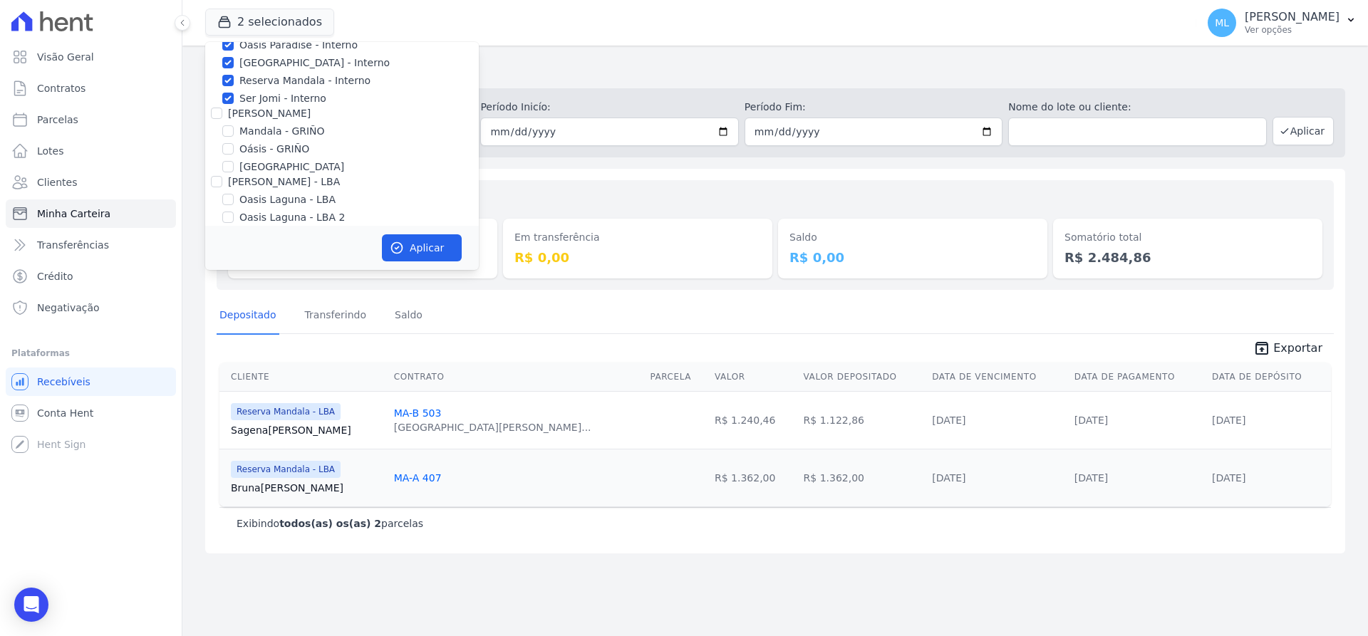
scroll to position [142, 0]
click at [214, 87] on input "[PERSON_NAME]" at bounding box center [216, 90] width 11 height 11
checkbox input "true"
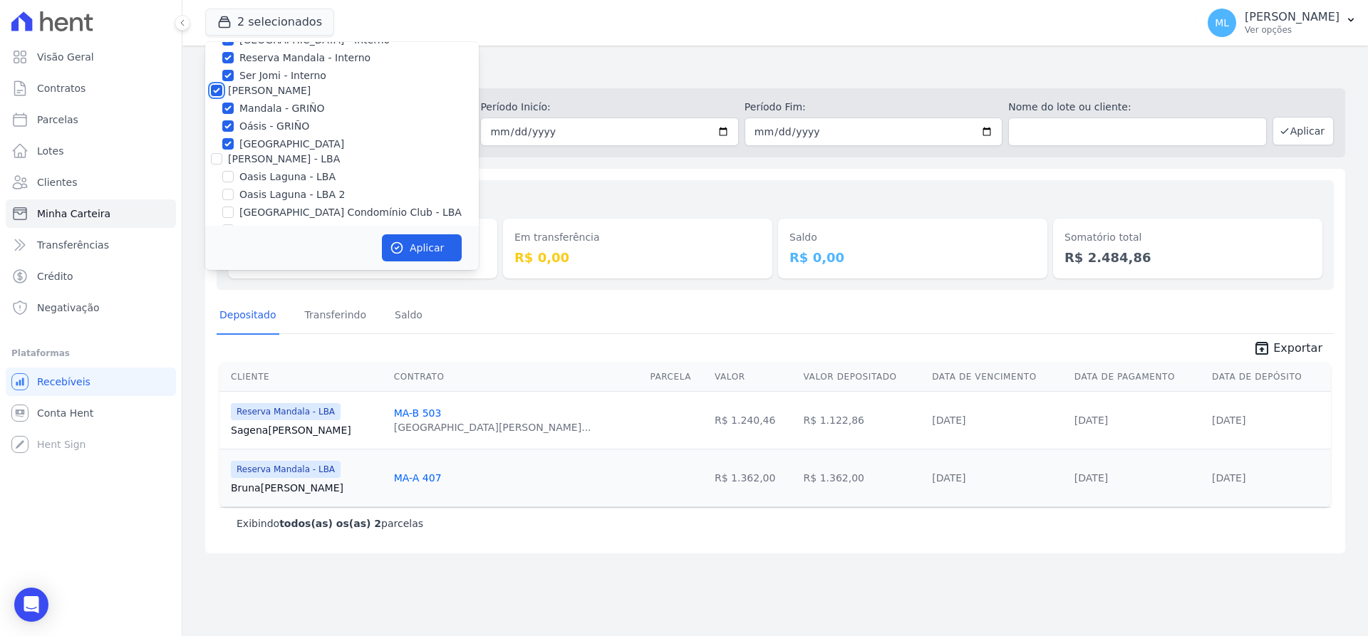
checkbox input "true"
click at [224, 159] on div "[PERSON_NAME] - LBA" at bounding box center [342, 159] width 274 height 15
click at [219, 158] on input "[PERSON_NAME] - LBA" at bounding box center [216, 158] width 11 height 11
checkbox input "true"
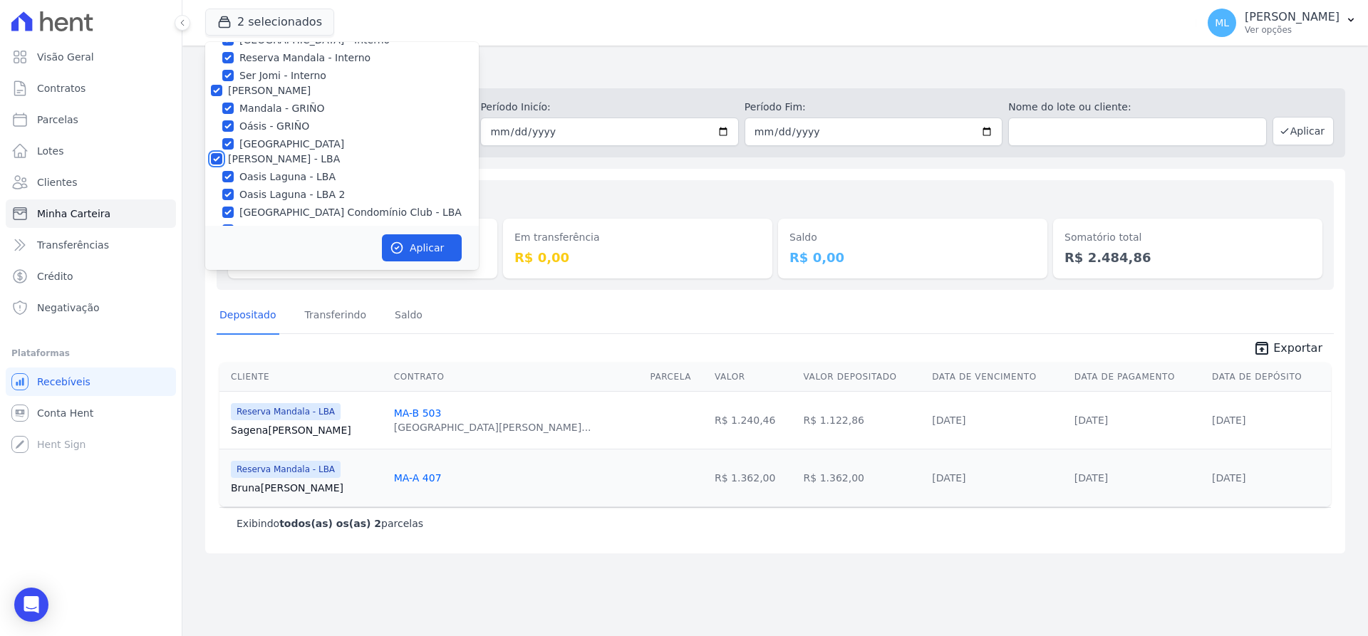
checkbox input "true"
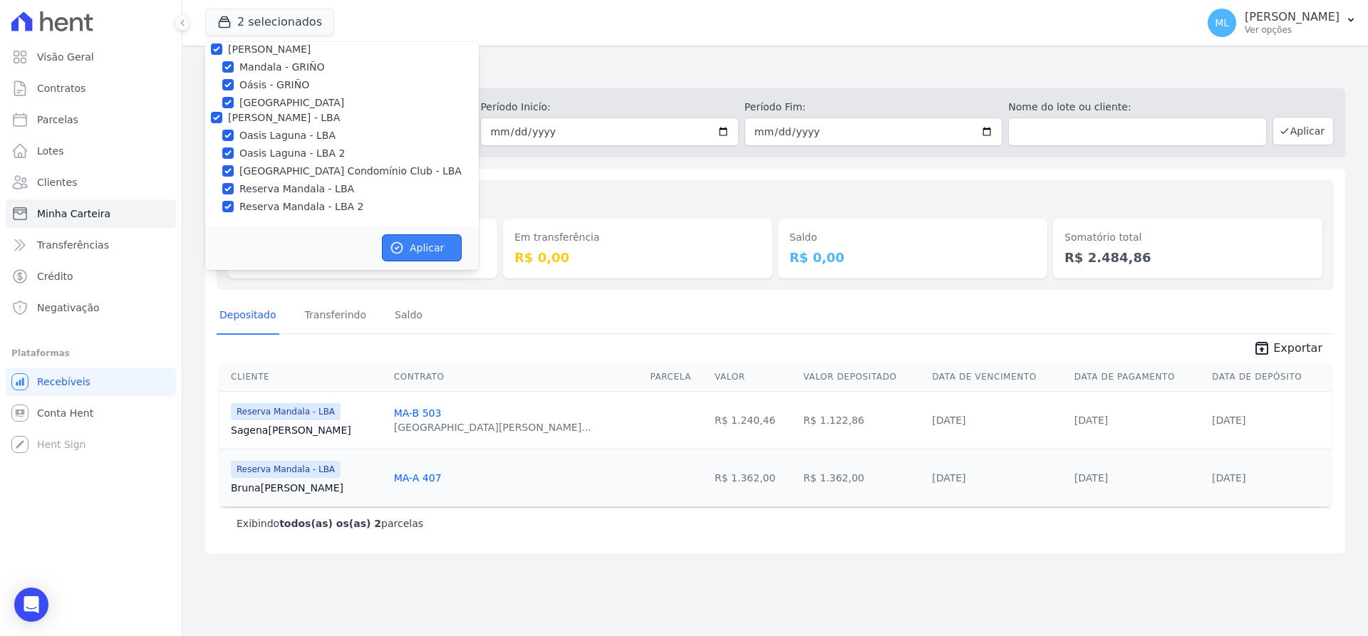
click at [419, 248] on button "Aplicar" at bounding box center [422, 247] width 80 height 27
